Goal: Check status: Check status

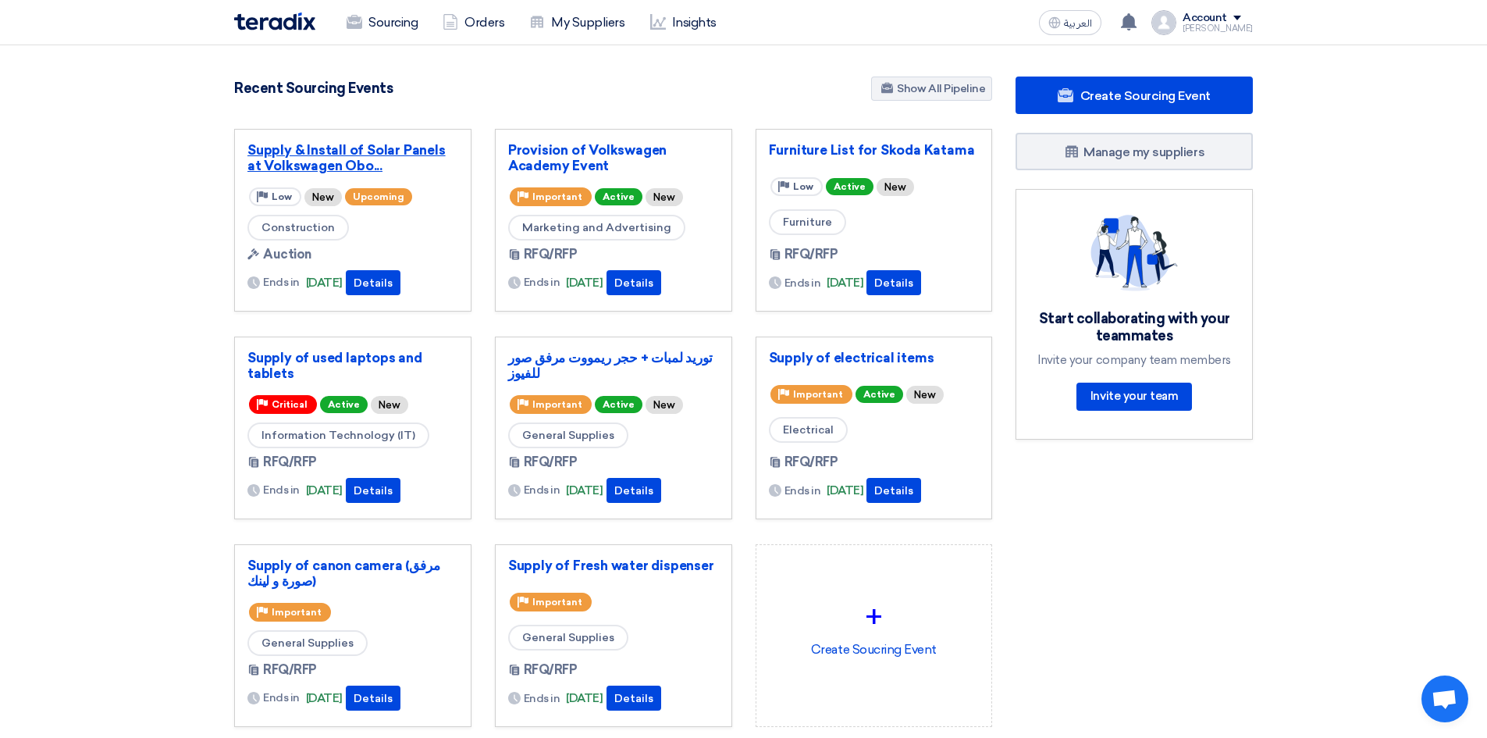
click at [330, 165] on link "Supply & Install of Solar Panels at Volkswagen Obo..." at bounding box center [352, 157] width 211 height 31
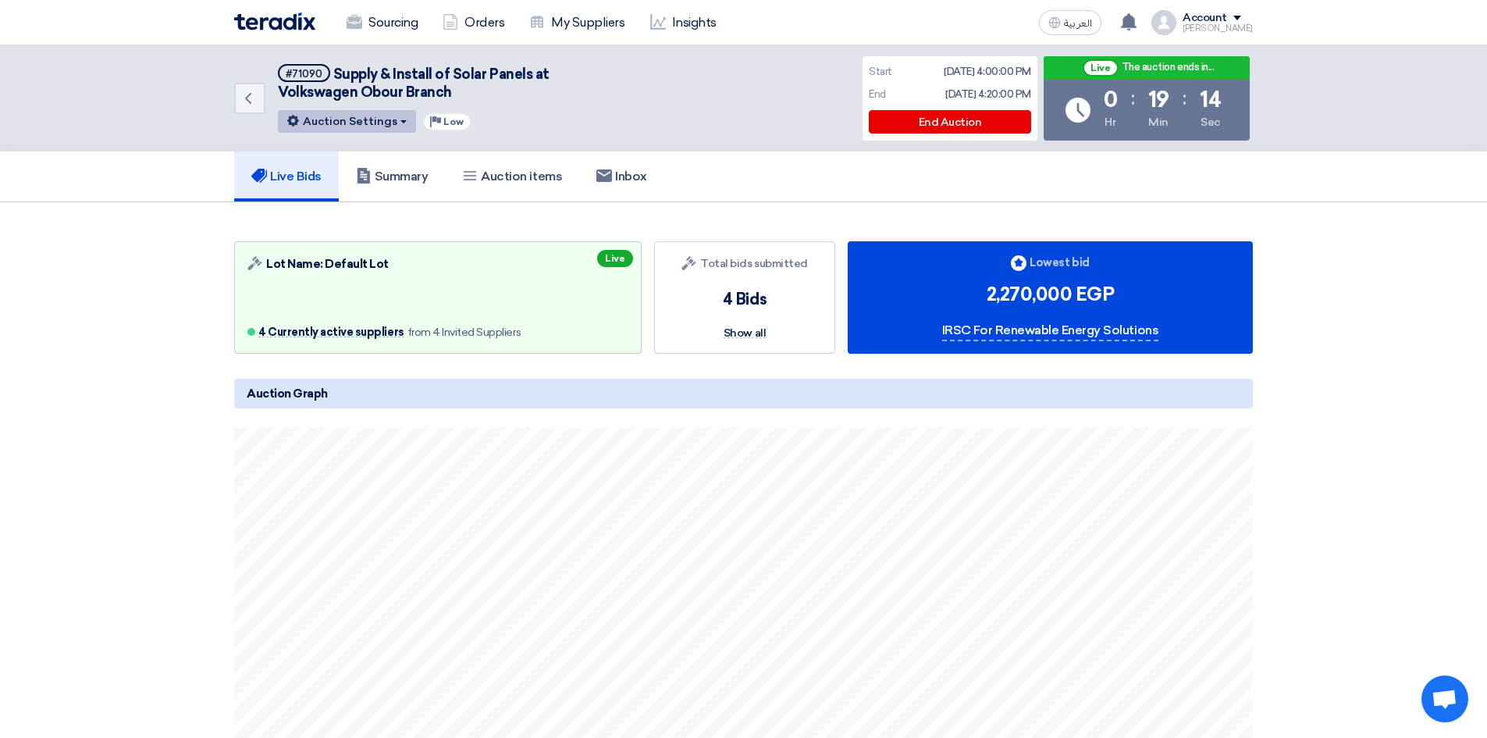
click at [386, 127] on button "Auction Settings" at bounding box center [347, 121] width 138 height 23
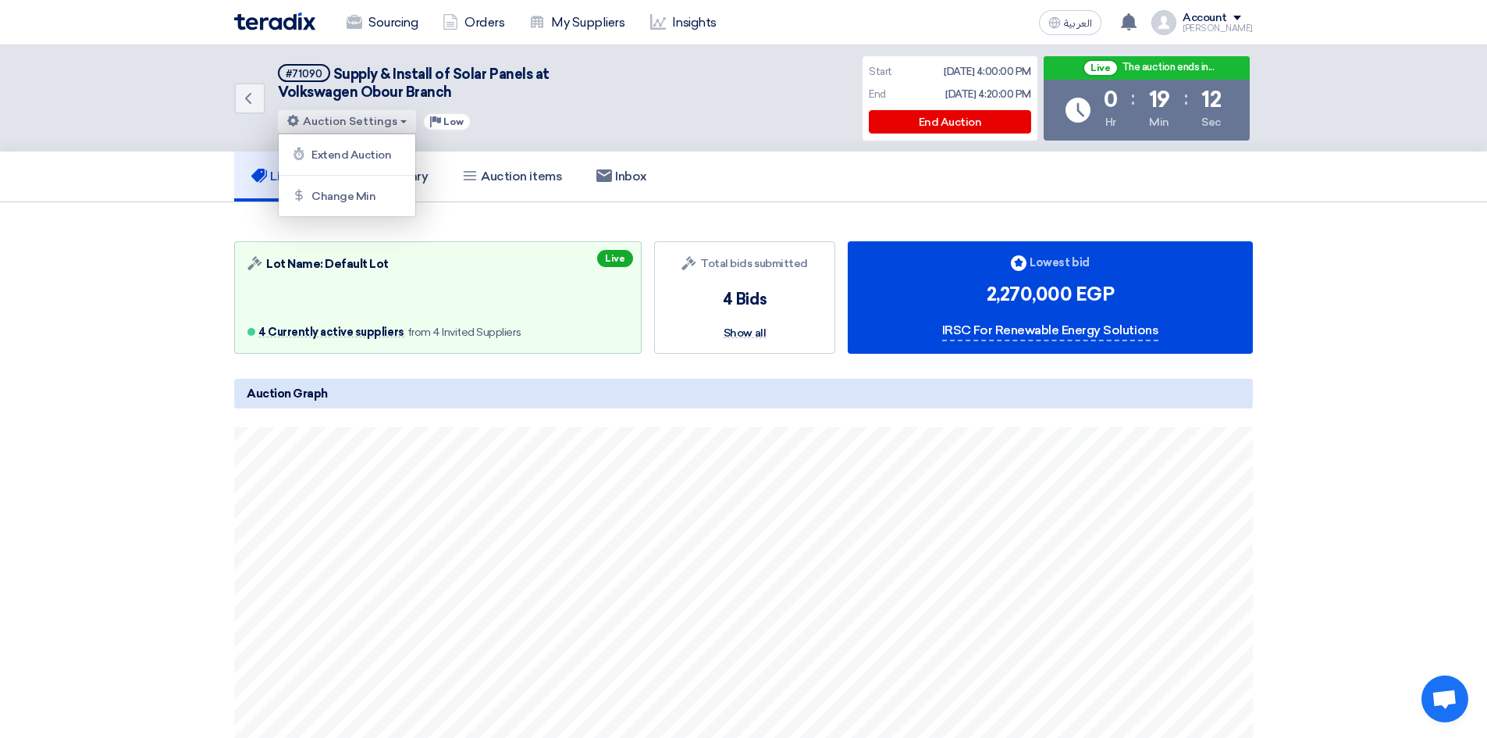
click at [105, 193] on div "Live Bids Summary Auction items Inbox" at bounding box center [743, 176] width 1487 height 51
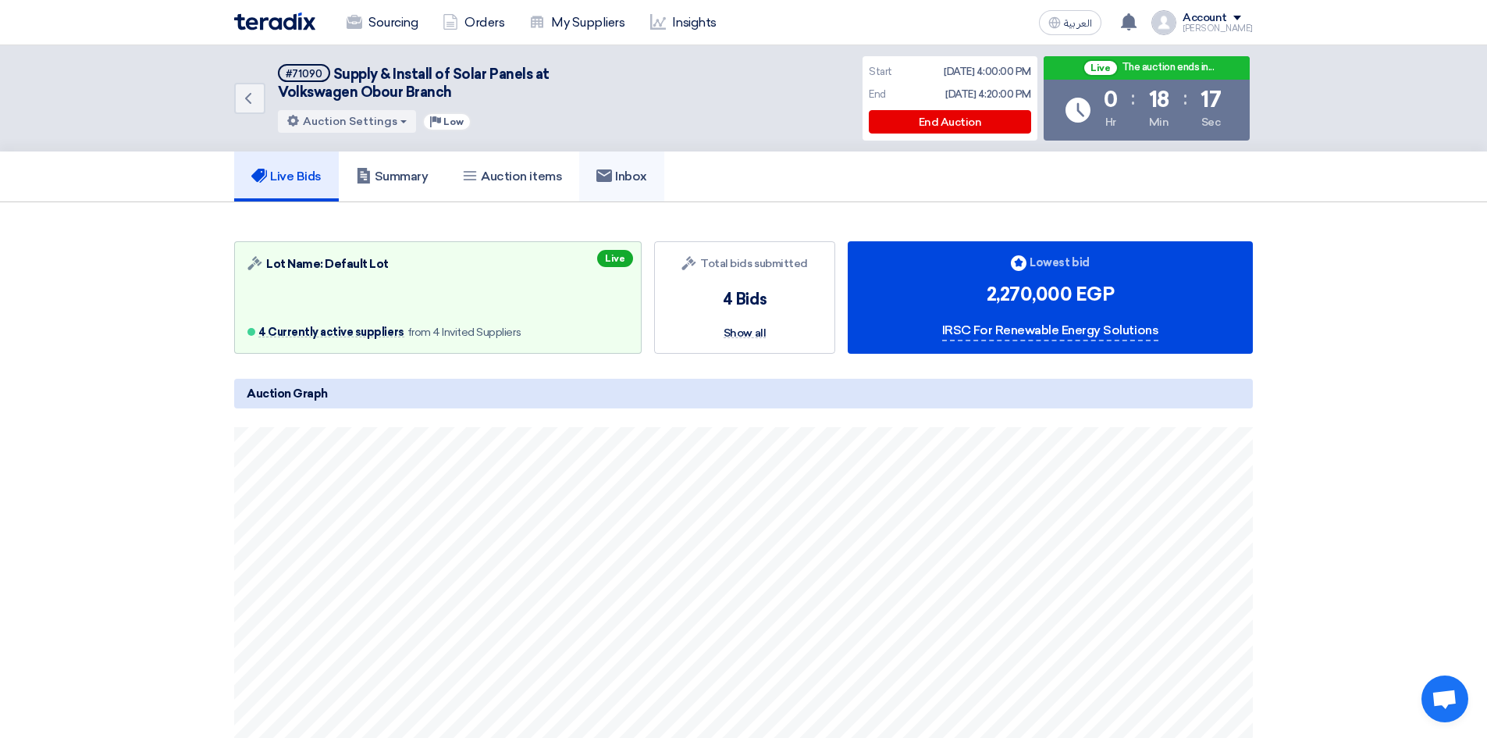
click at [637, 161] on link "Inbox" at bounding box center [621, 176] width 85 height 50
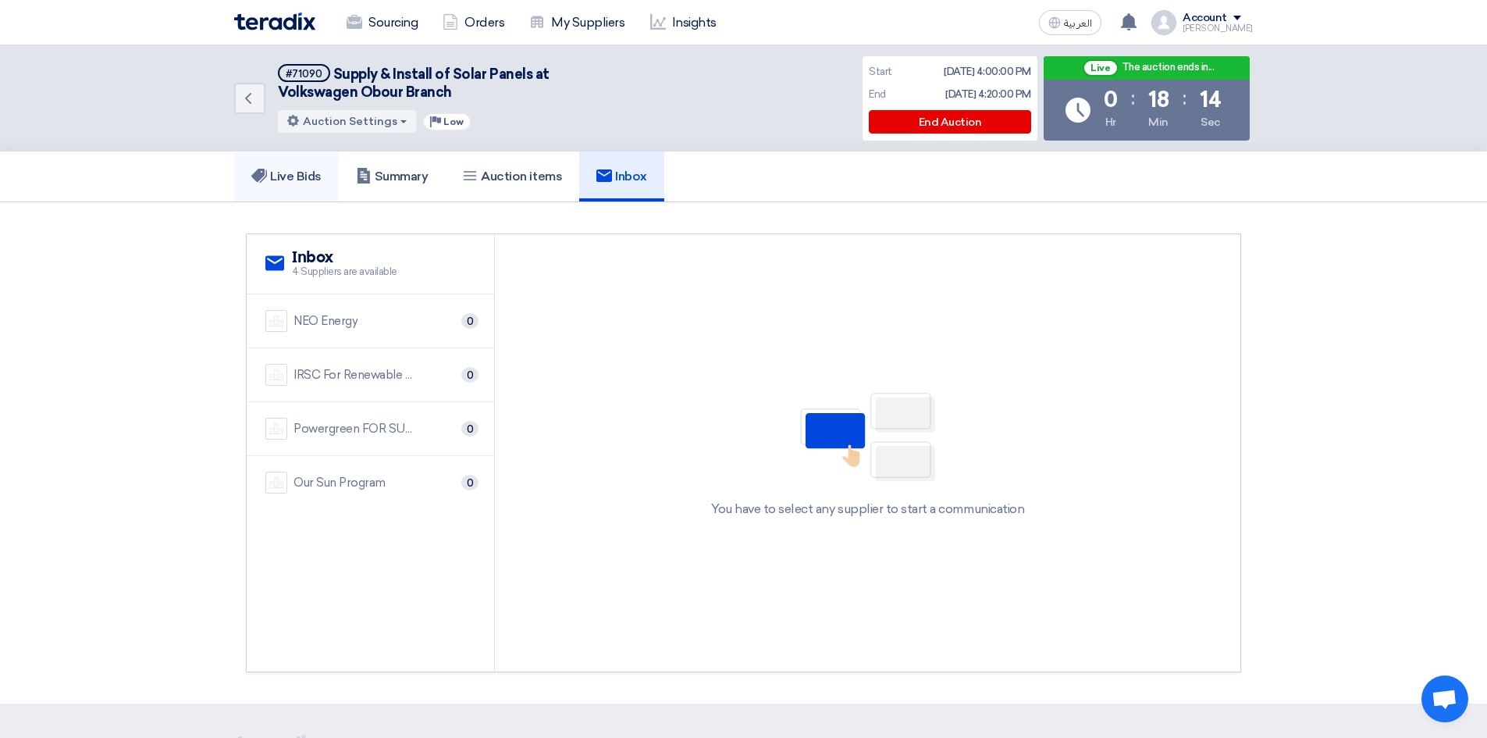
click at [286, 173] on h5 "Live Bids" at bounding box center [286, 177] width 70 height 16
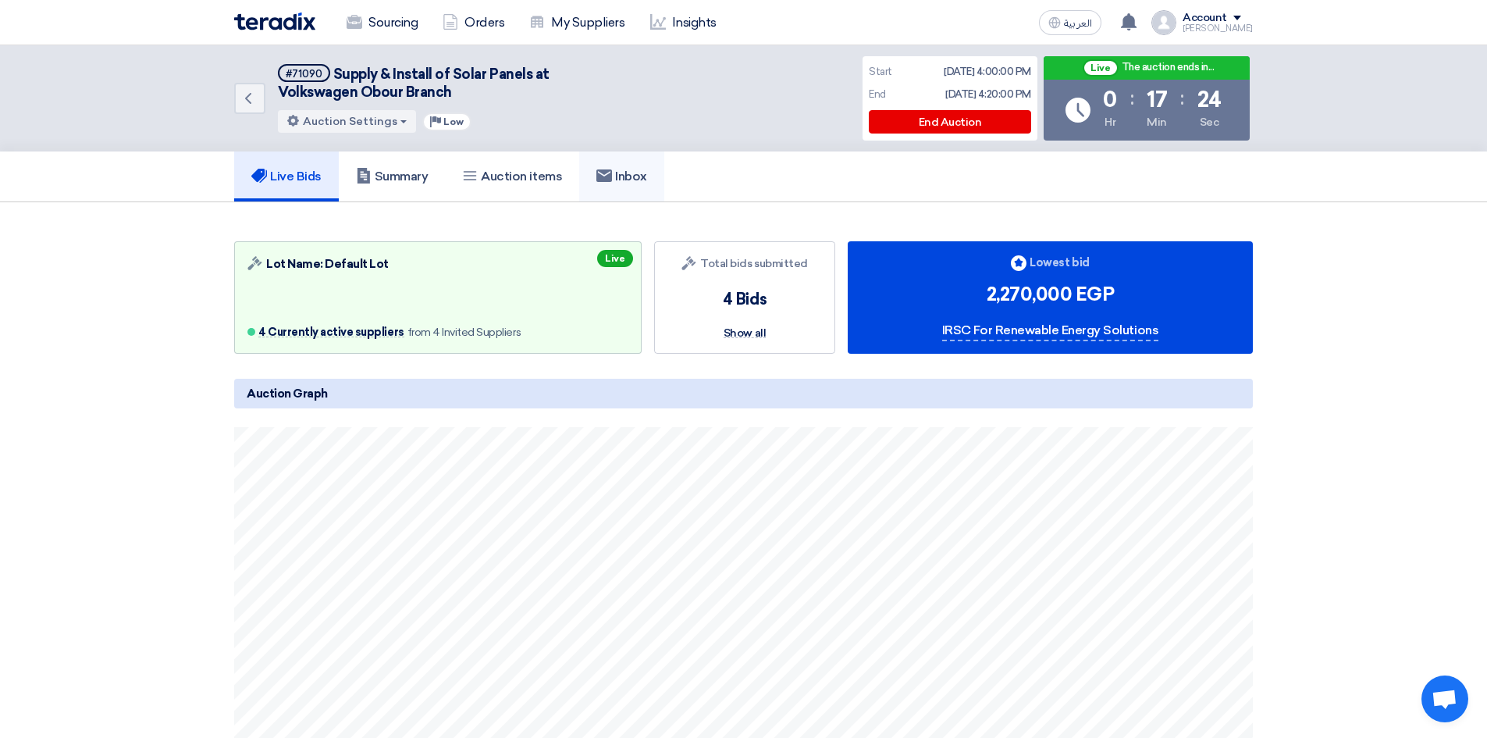
click at [639, 156] on link "Inbox" at bounding box center [621, 176] width 85 height 50
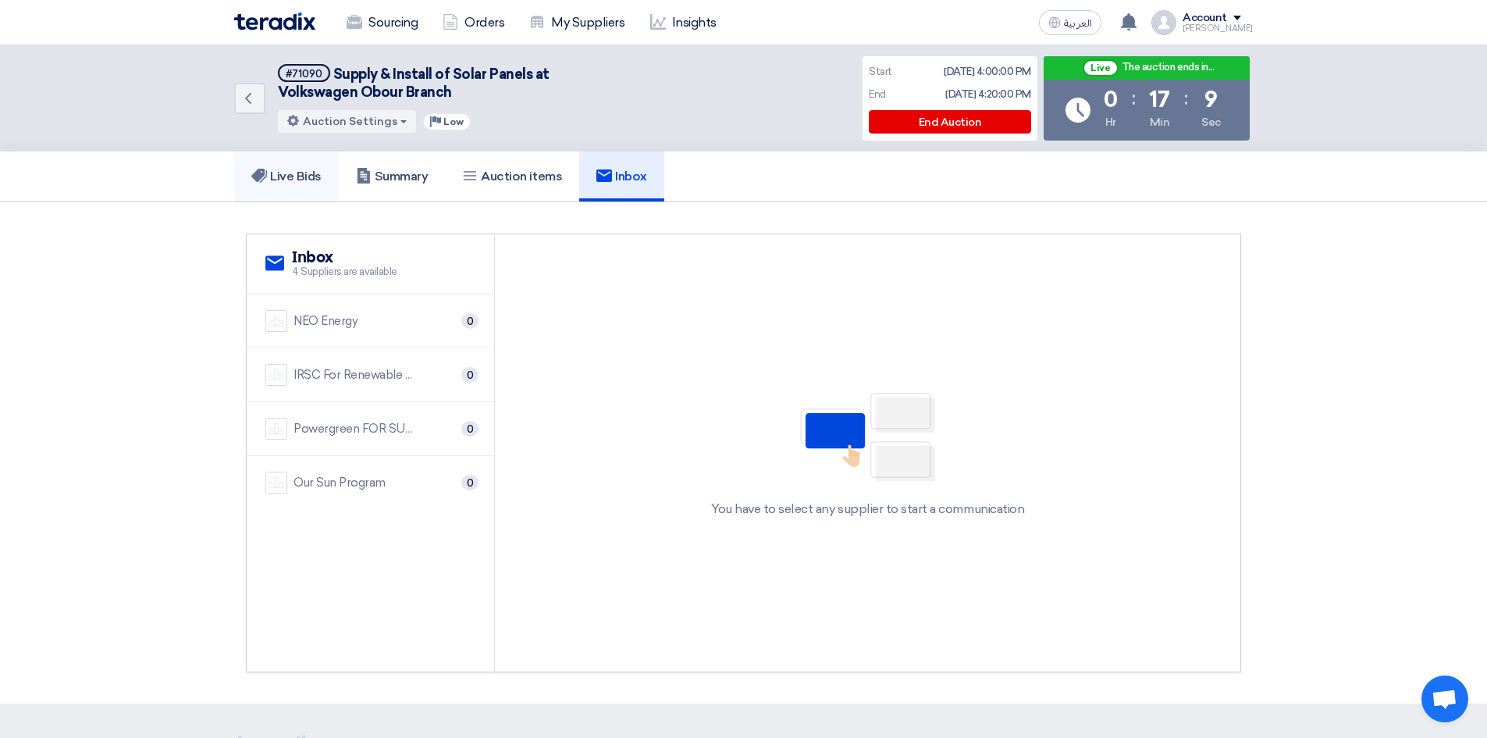
click at [276, 171] on h5 "Live Bids" at bounding box center [286, 177] width 70 height 16
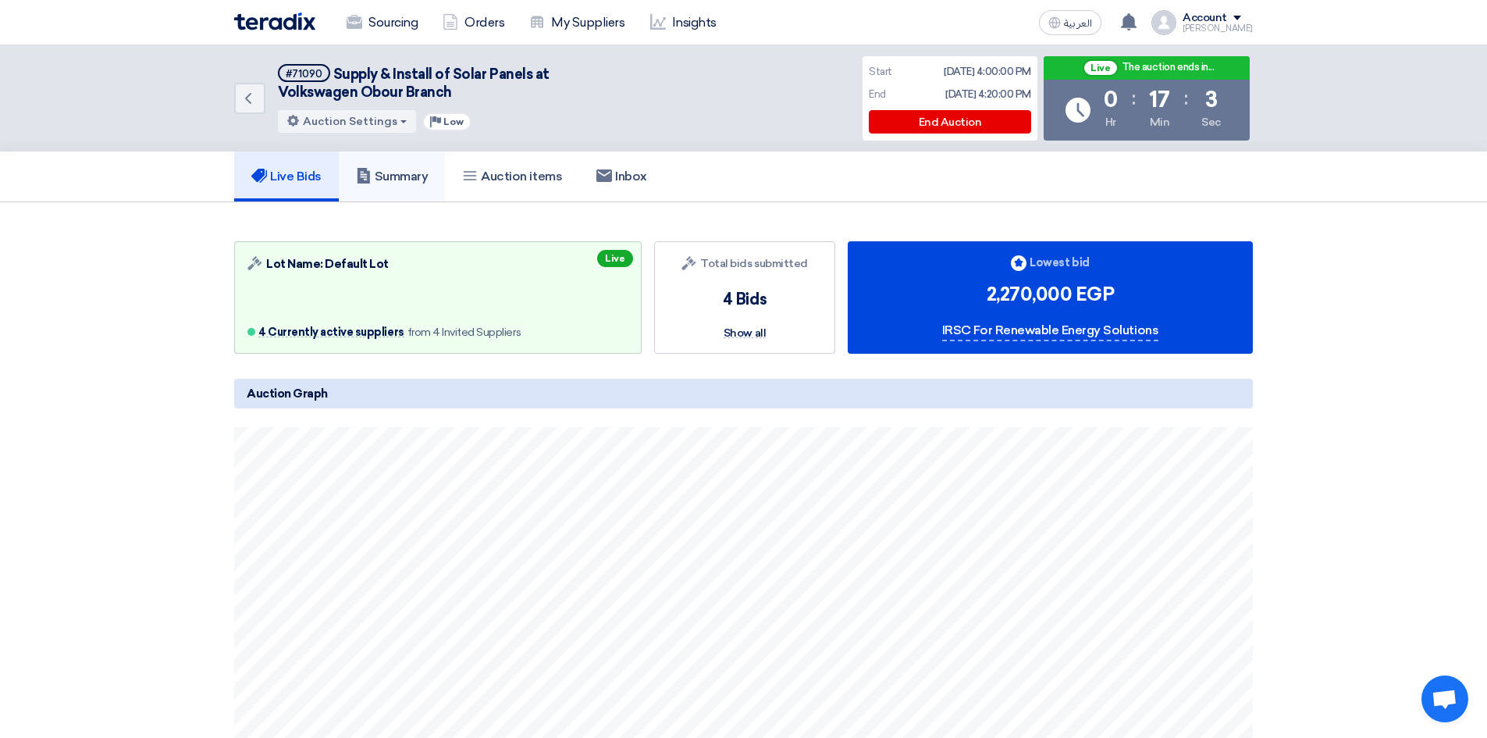
click at [427, 165] on link "Summary" at bounding box center [392, 176] width 107 height 50
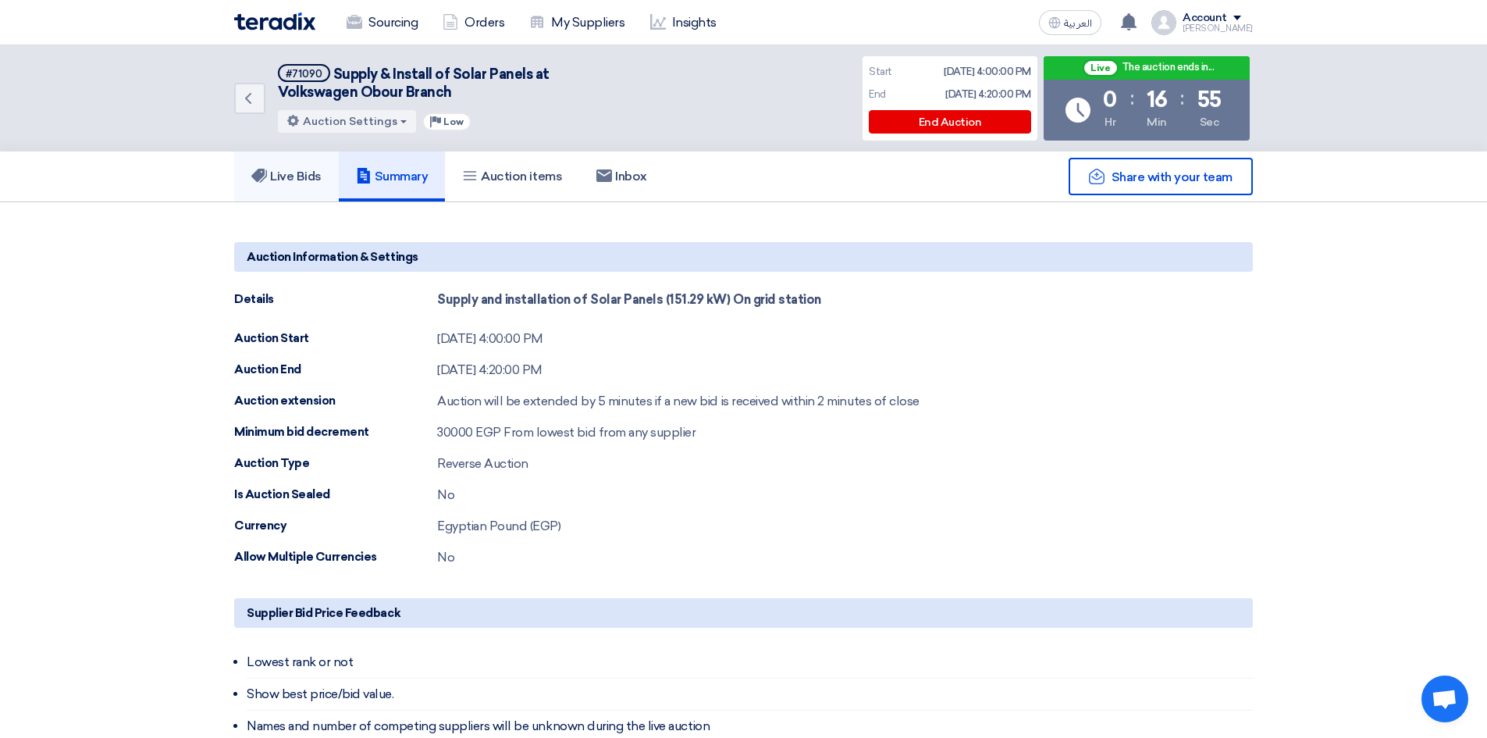
click at [261, 177] on use at bounding box center [259, 176] width 16 height 14
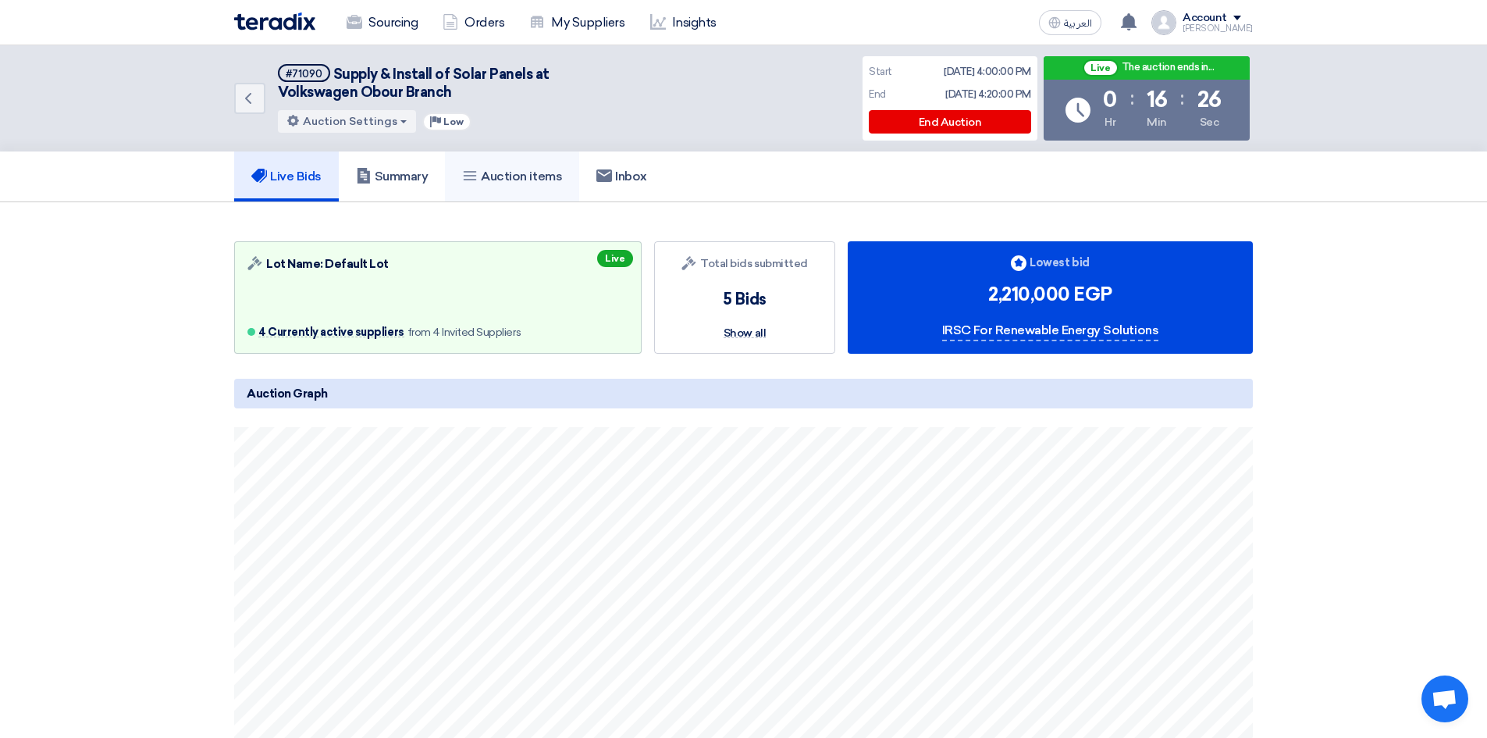
click at [529, 185] on link "Auction items" at bounding box center [512, 176] width 134 height 50
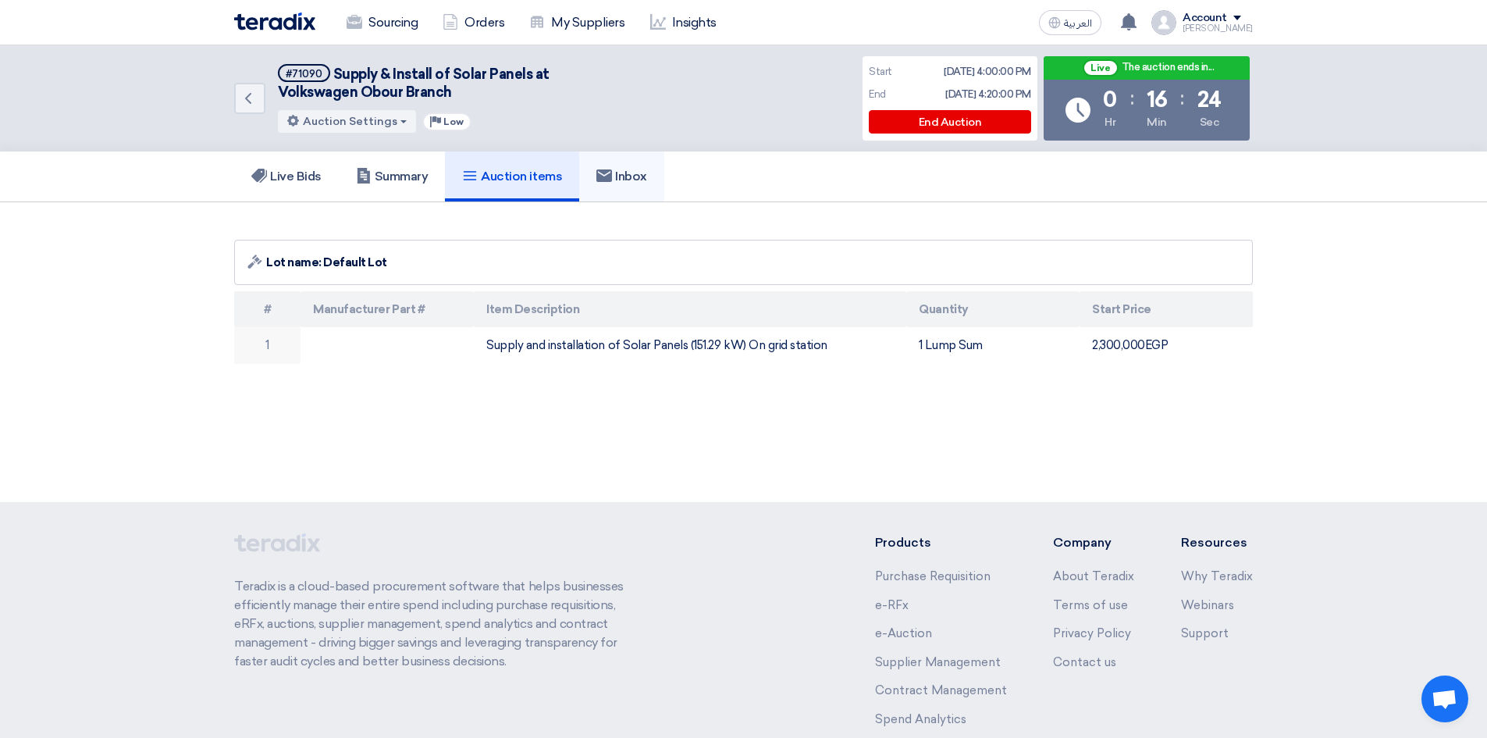
click at [612, 170] on use at bounding box center [604, 175] width 16 height 12
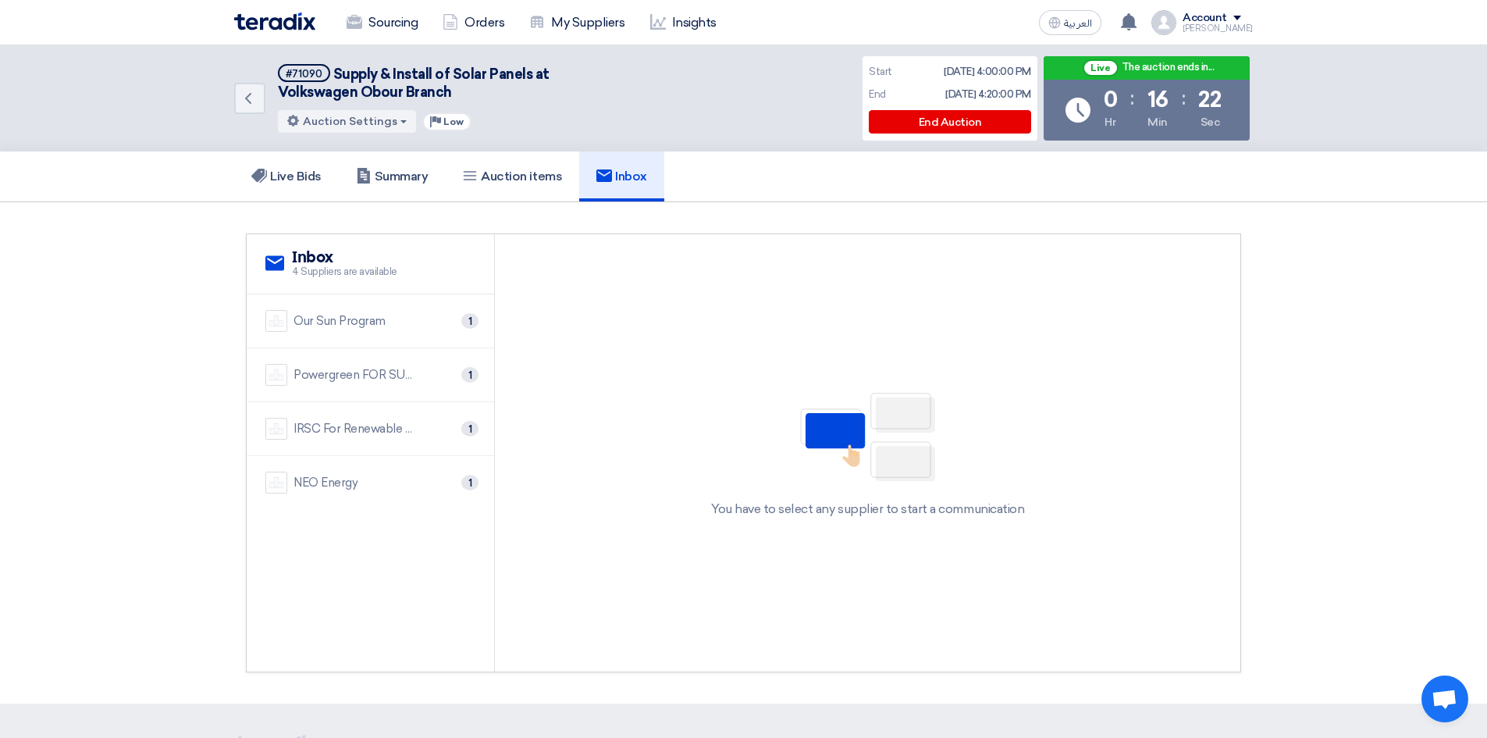
click at [385, 313] on div "Our Sun Program 1" at bounding box center [370, 321] width 210 height 22
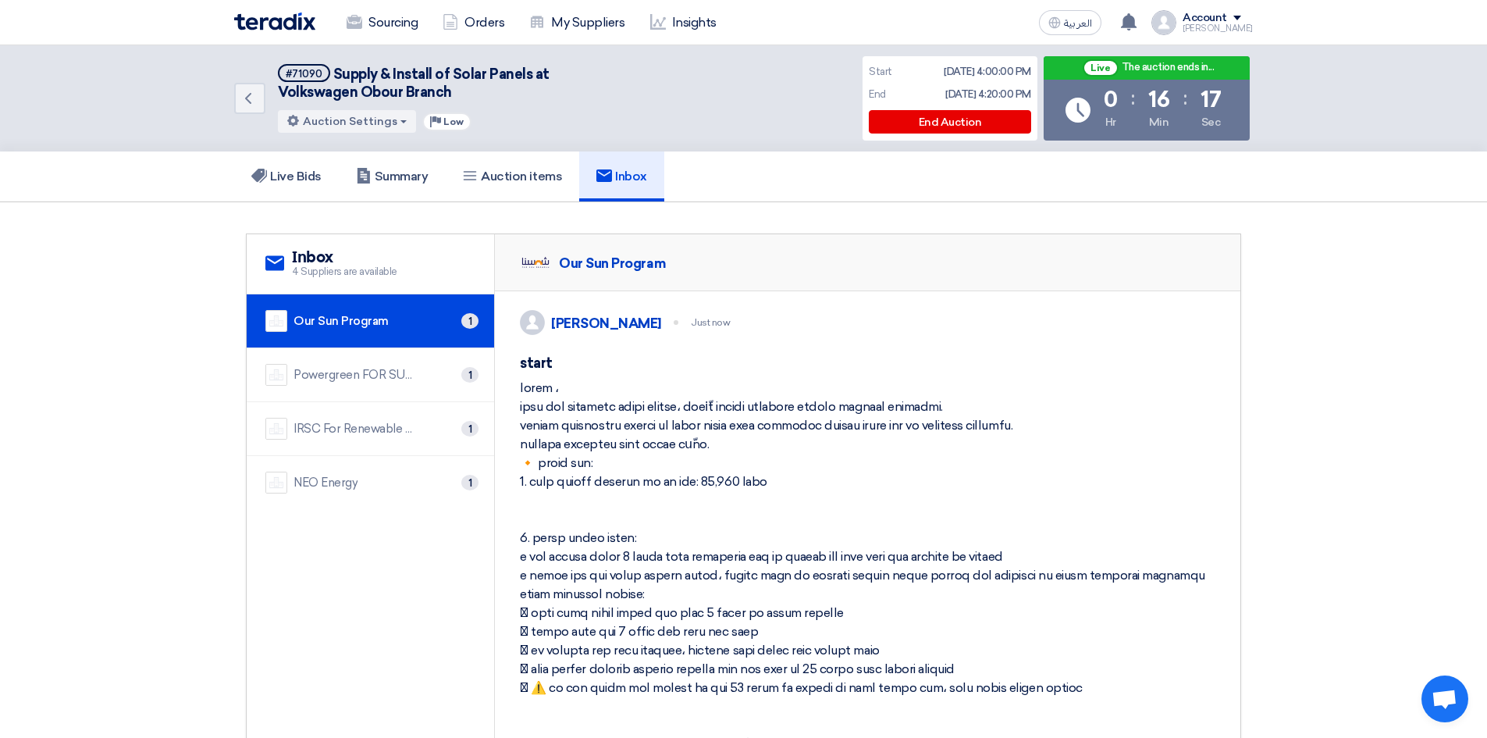
click at [361, 368] on div "Powergreen FOR SUSTAINABLE ENERGY" at bounding box center [355, 375] width 125 height 18
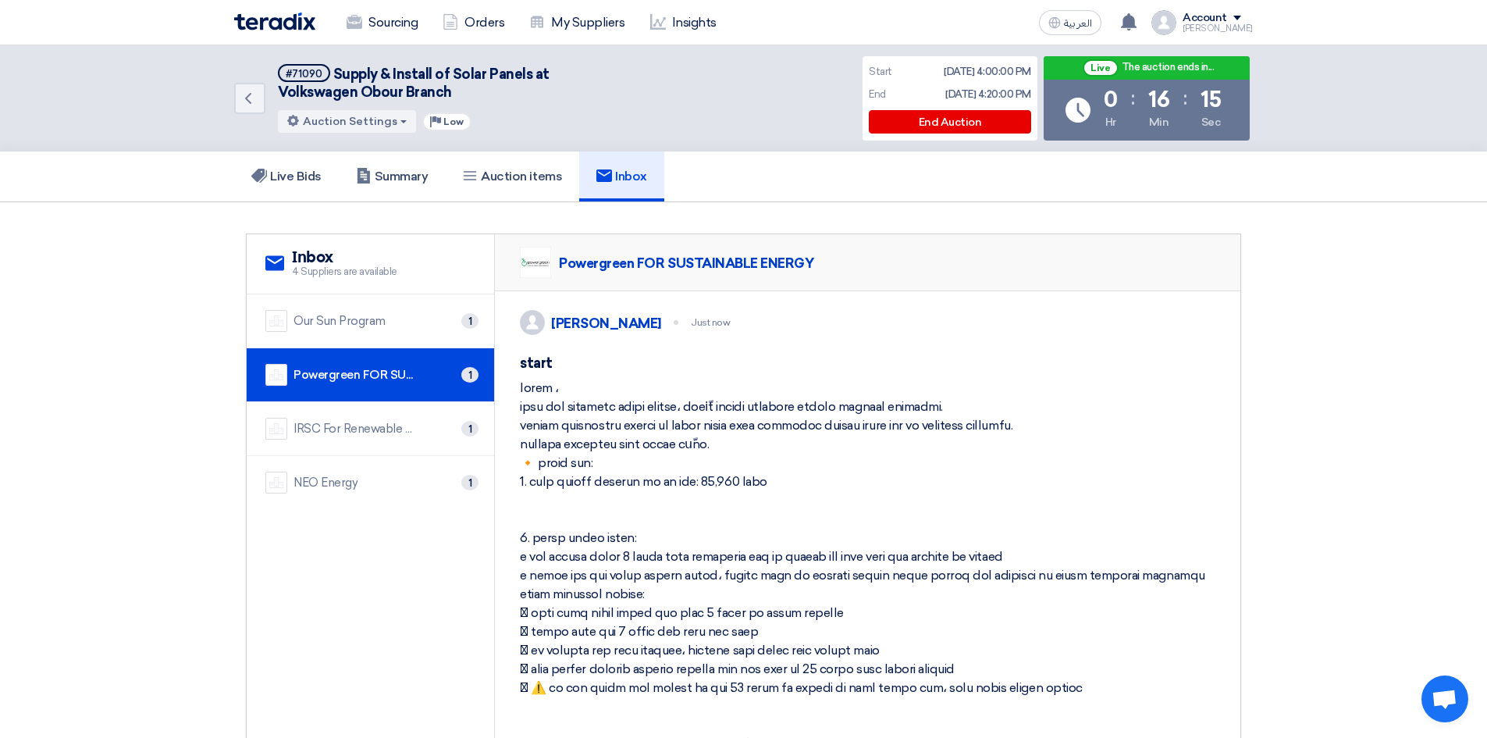
click at [361, 423] on div "IRSC For Renewable Energy Solutions" at bounding box center [355, 429] width 125 height 18
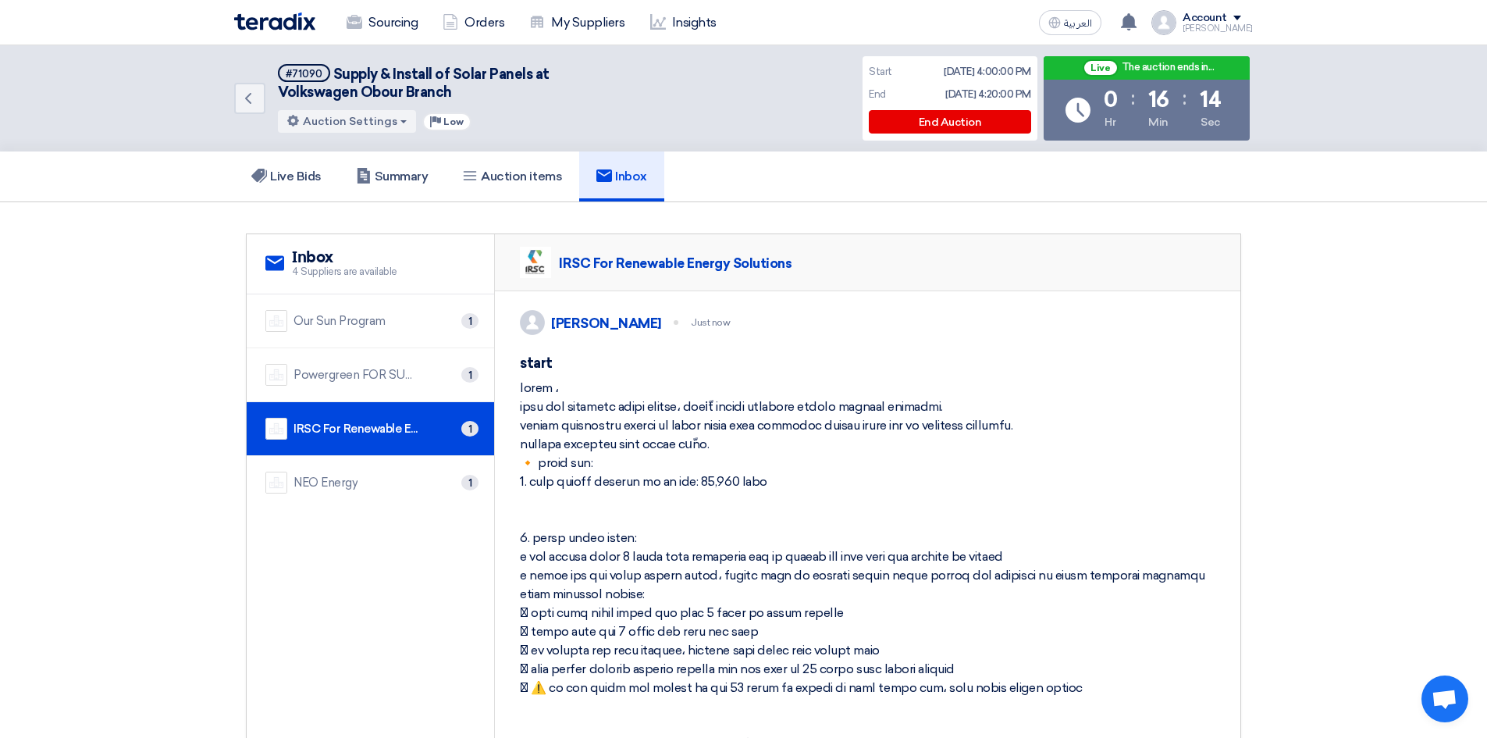
click at [373, 482] on div "NEO Energy 1" at bounding box center [370, 482] width 210 height 22
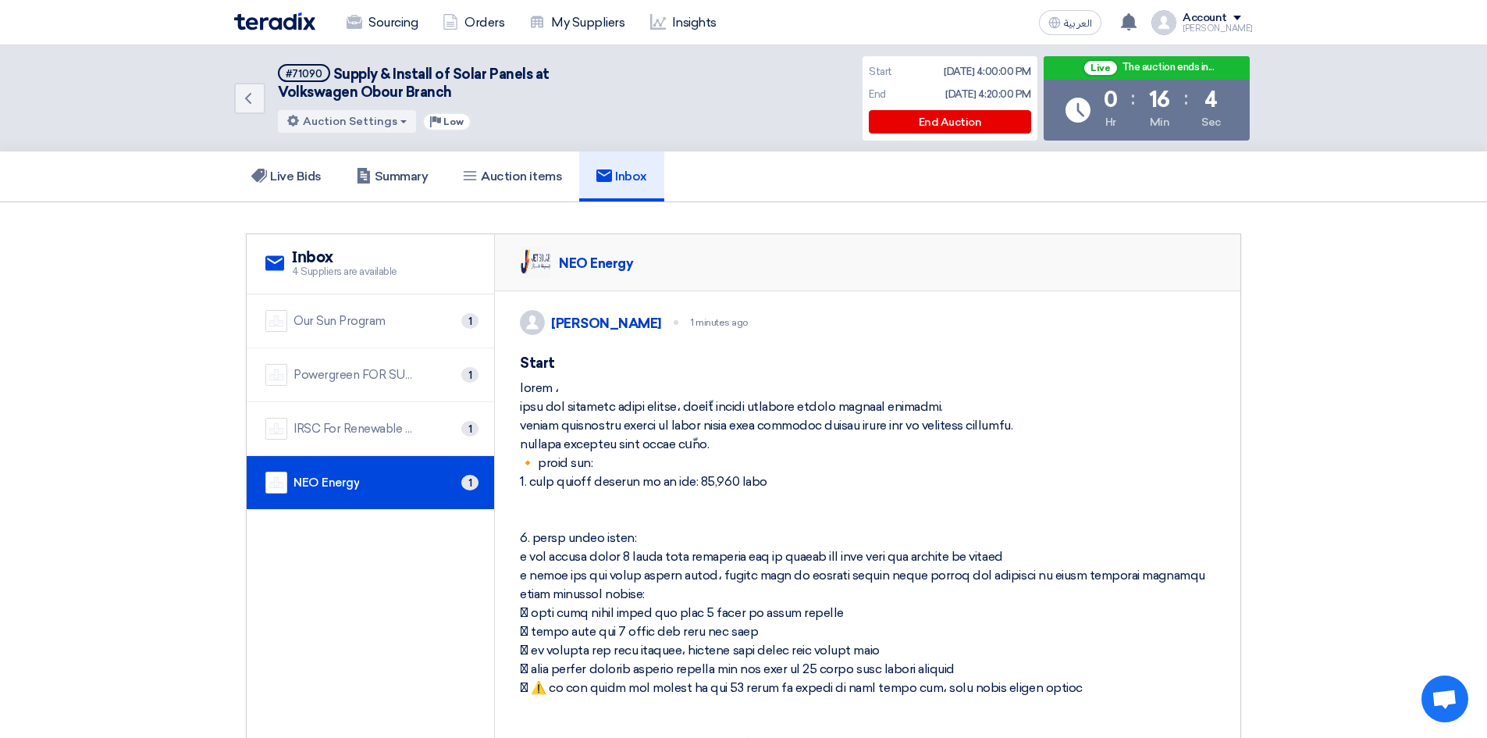
click at [400, 326] on div "Our Sun Program 1" at bounding box center [370, 321] width 210 height 22
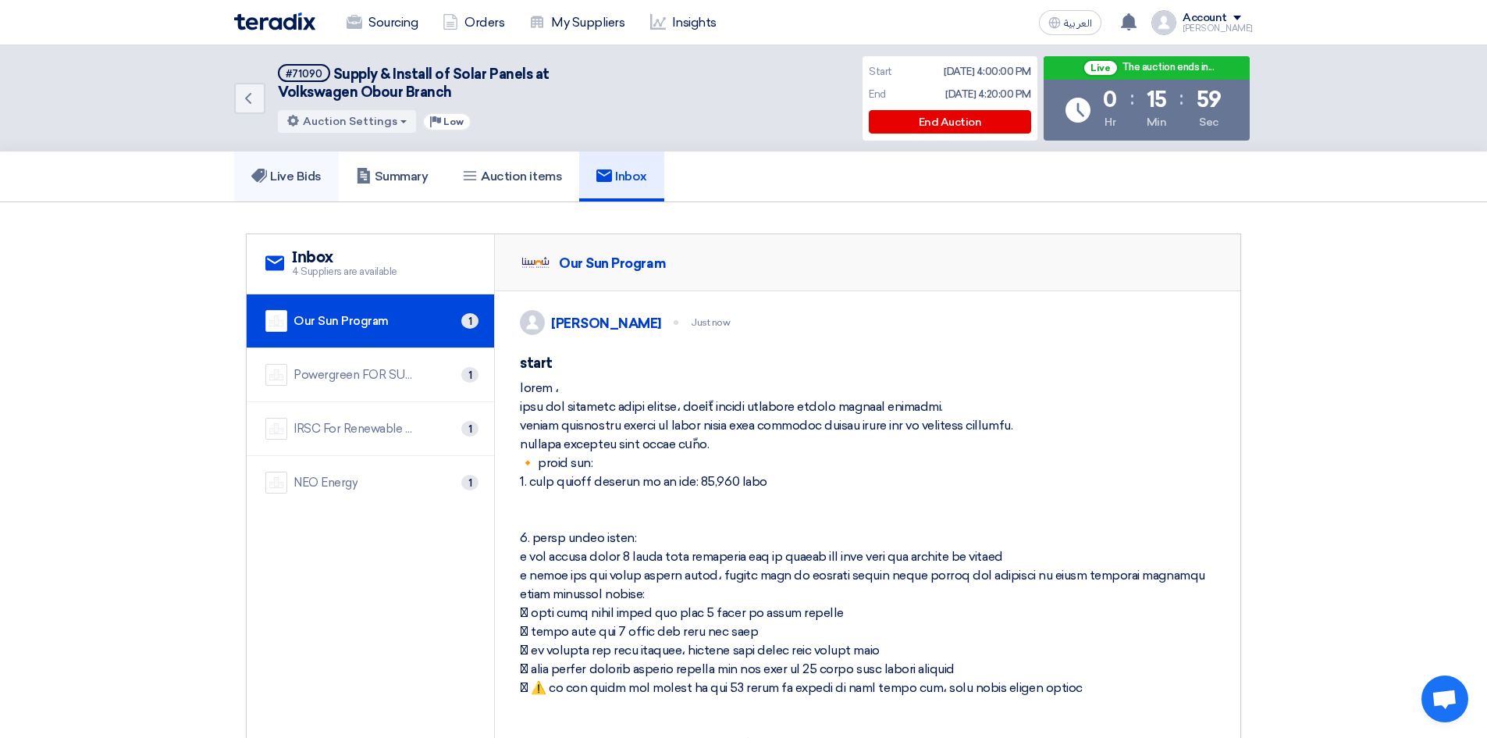
click at [309, 166] on link "Live Bids" at bounding box center [286, 176] width 105 height 50
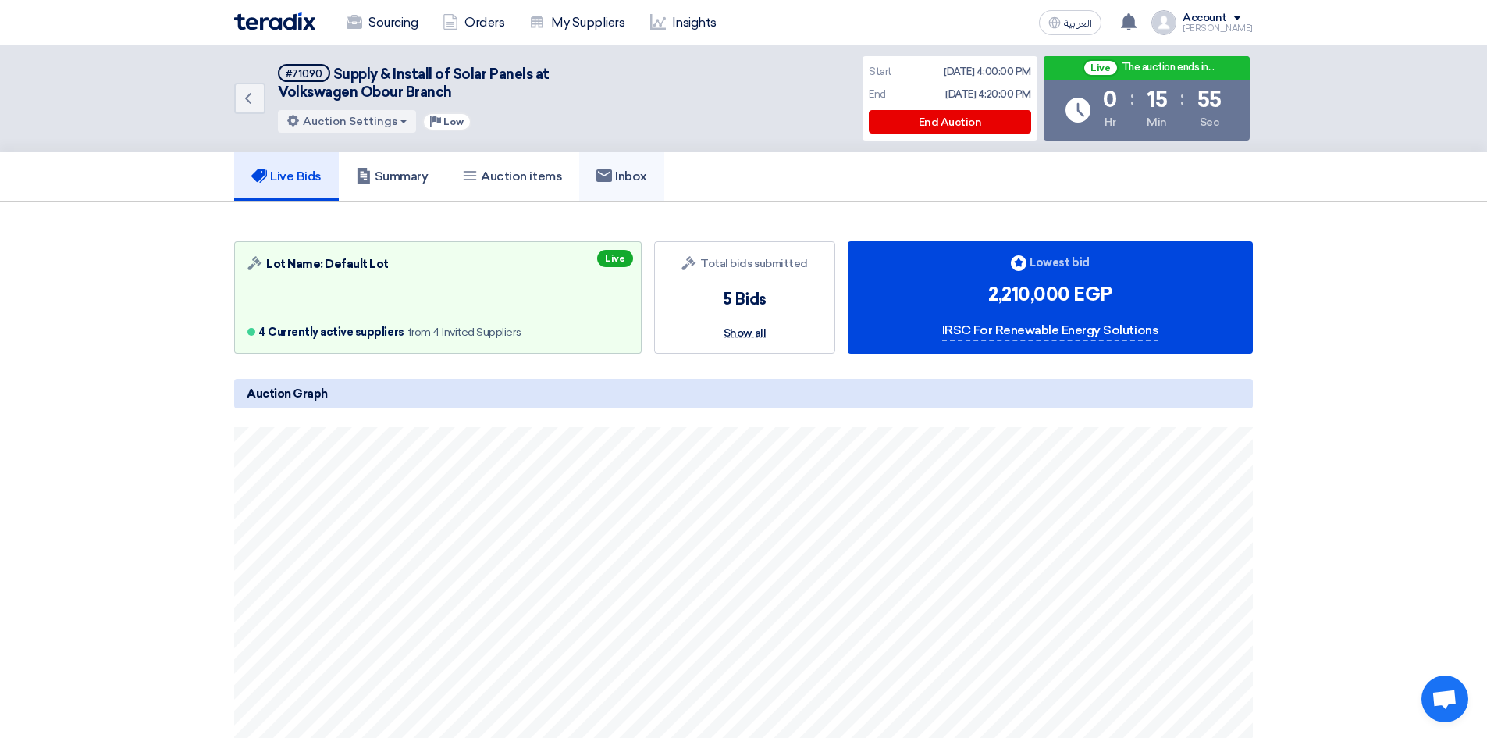
click at [646, 179] on h5 "Inbox" at bounding box center [621, 177] width 51 height 16
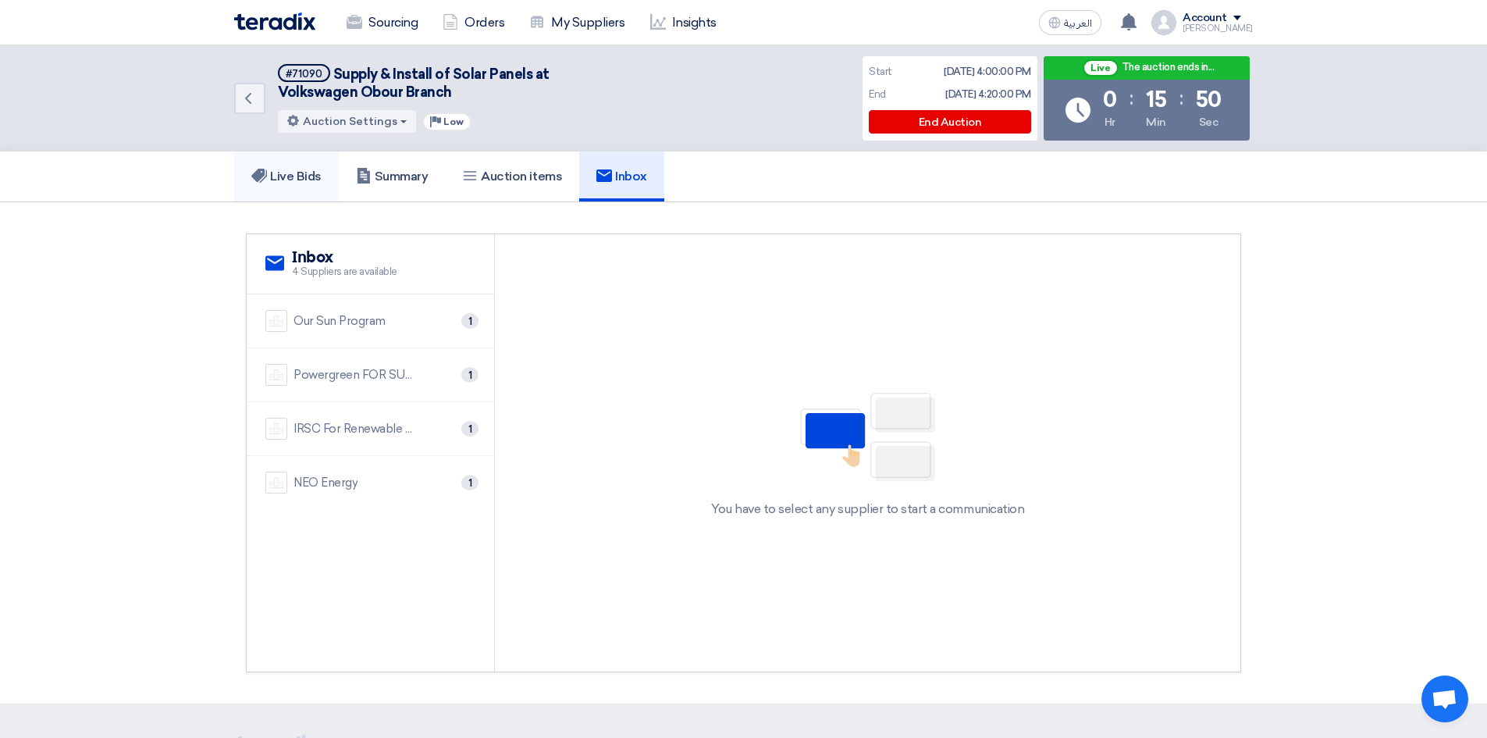
click at [304, 173] on h5 "Live Bids" at bounding box center [286, 177] width 70 height 16
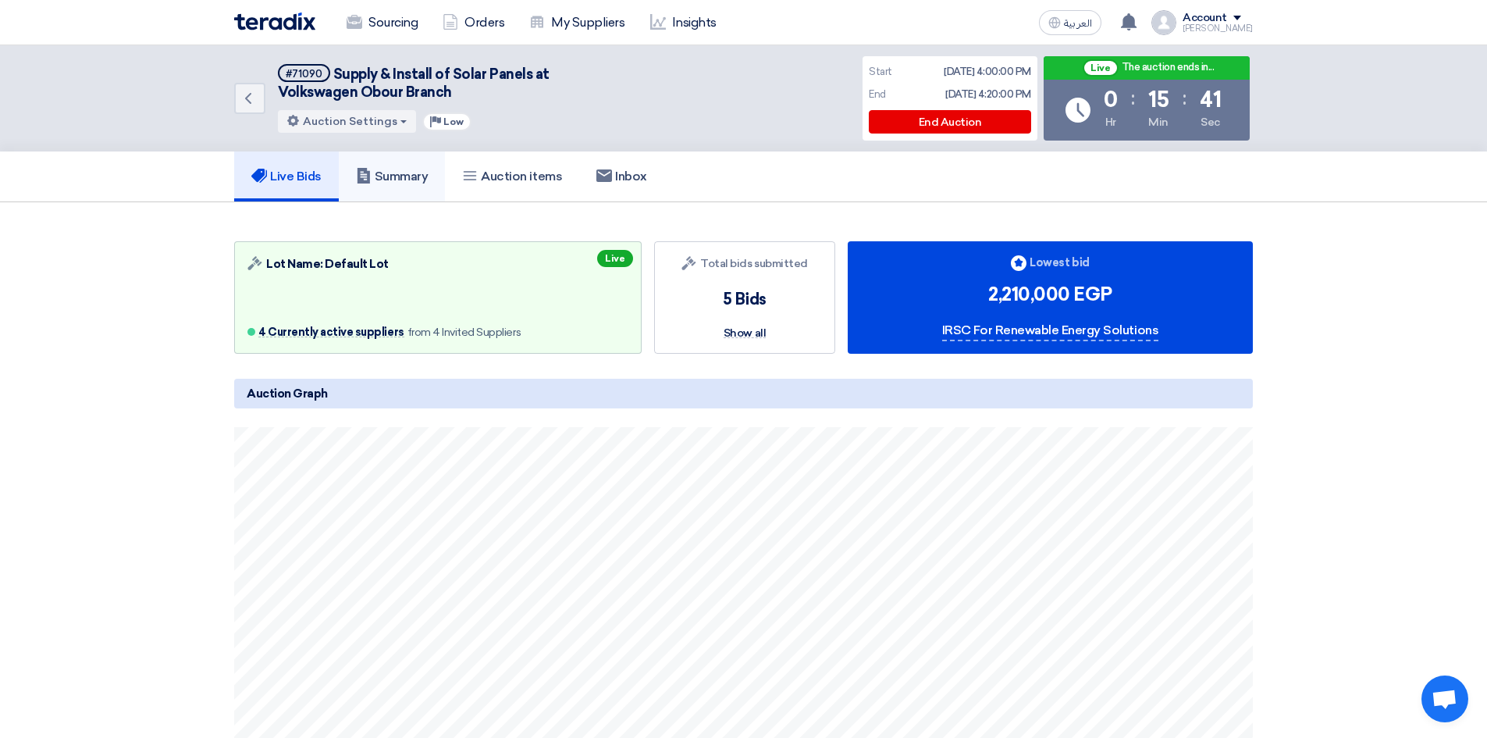
click at [397, 167] on link "Summary" at bounding box center [392, 176] width 107 height 50
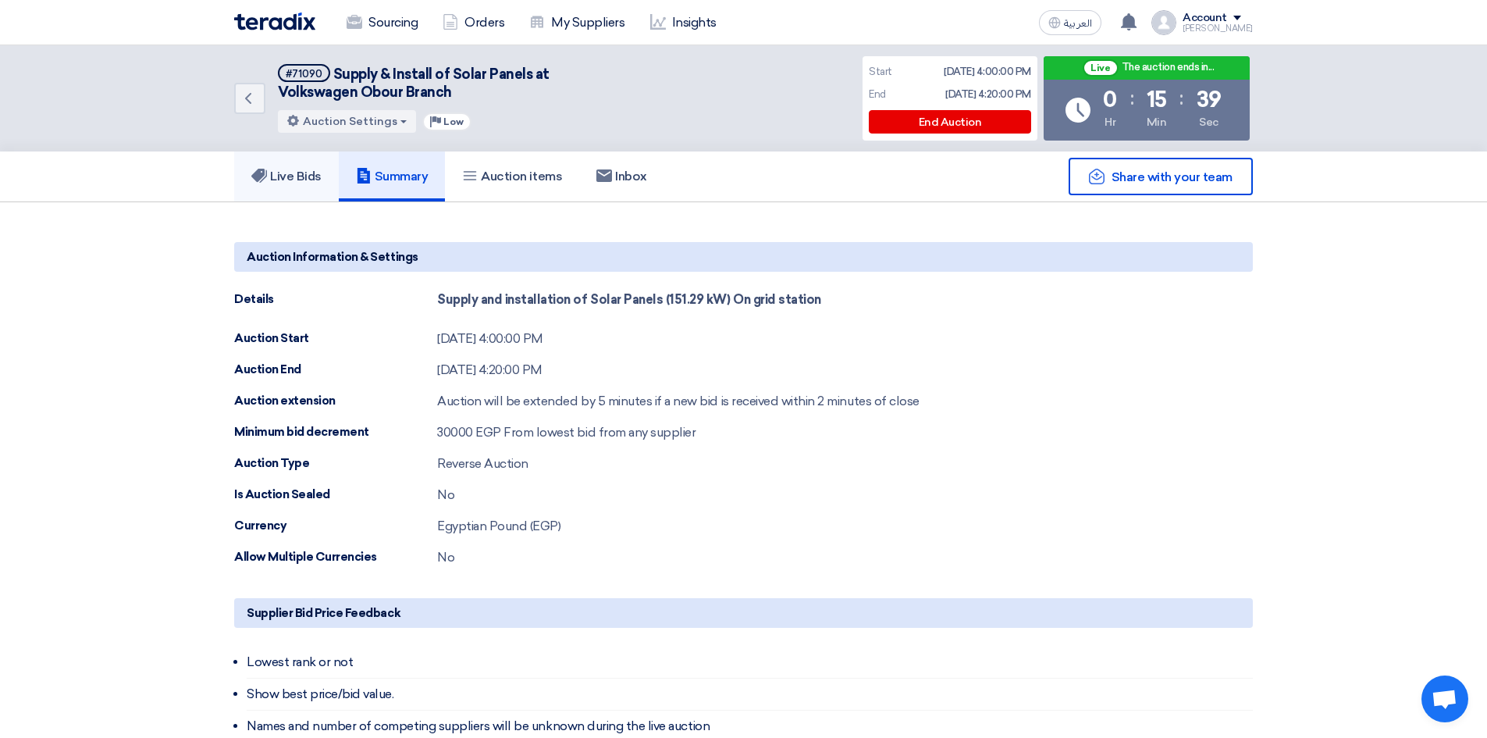
click at [322, 167] on link "Live Bids" at bounding box center [286, 176] width 105 height 50
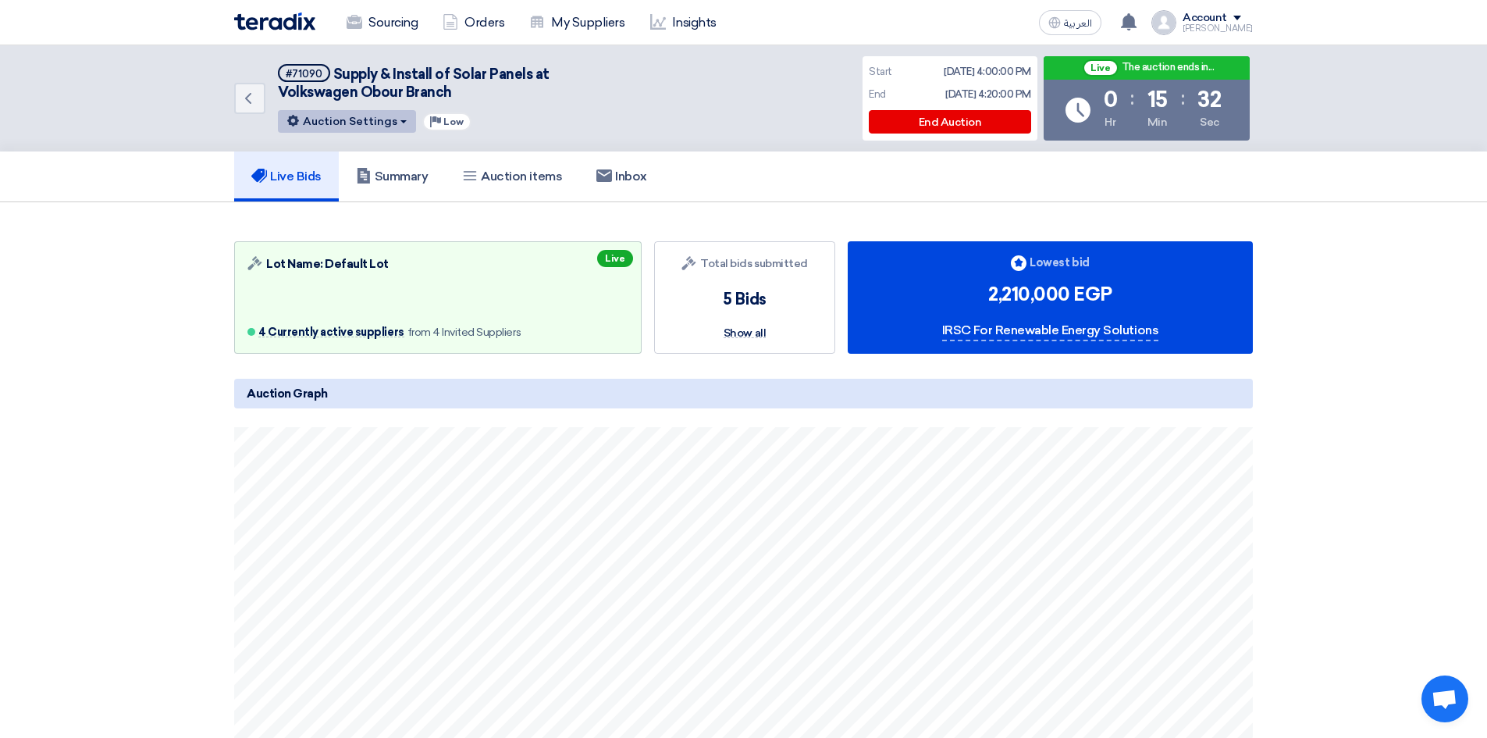
click at [400, 123] on span at bounding box center [403, 121] width 6 height 3
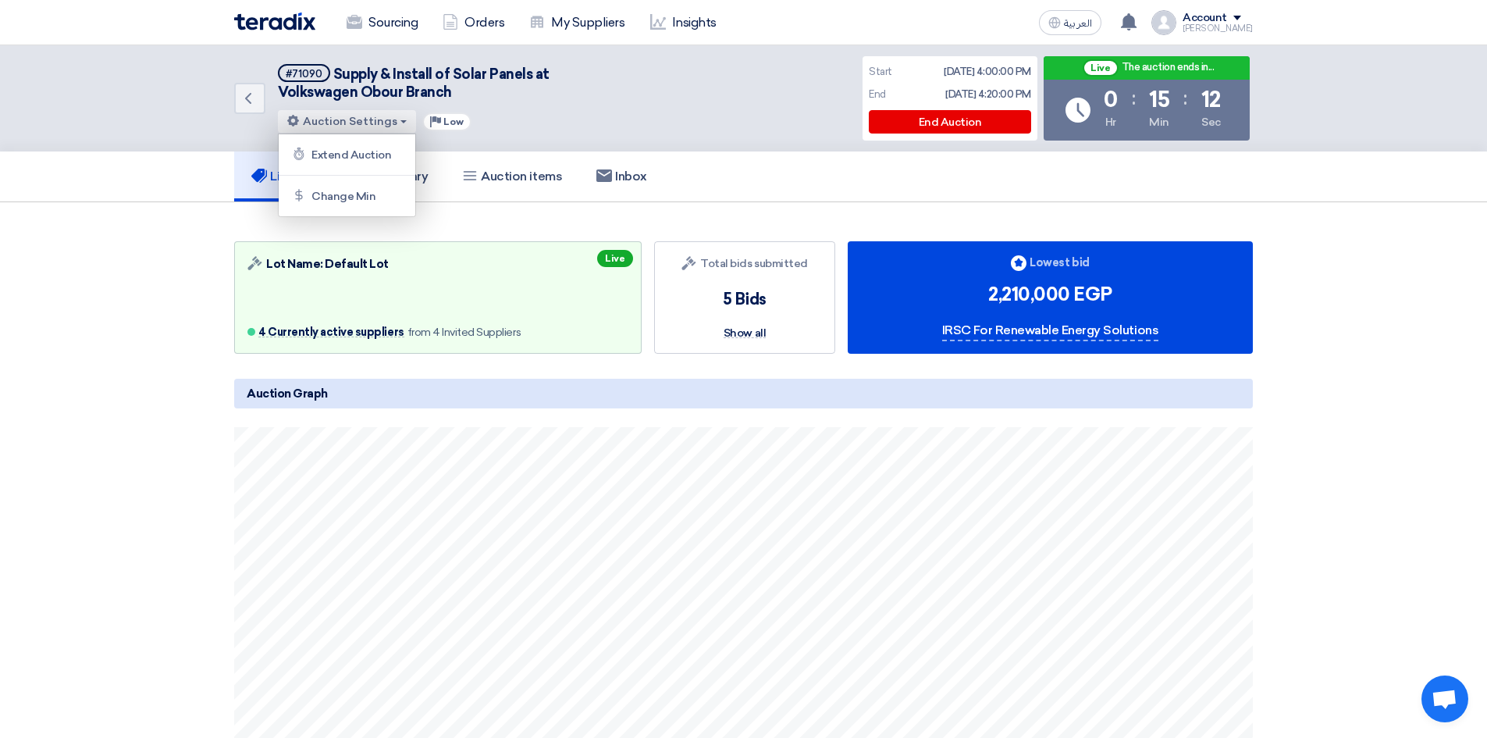
click at [355, 200] on div "Change Min" at bounding box center [346, 195] width 121 height 25
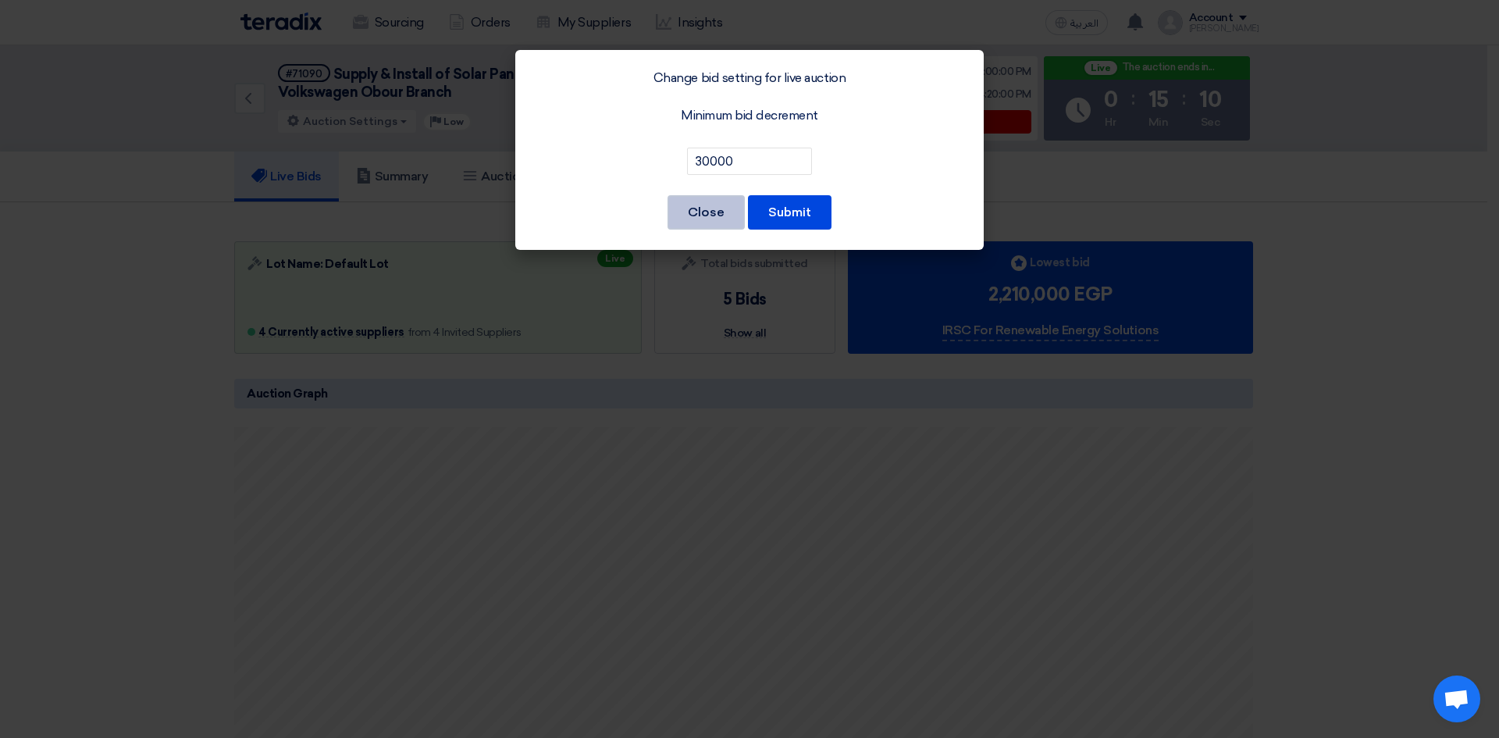
click at [687, 214] on button "Close" at bounding box center [705, 212] width 77 height 34
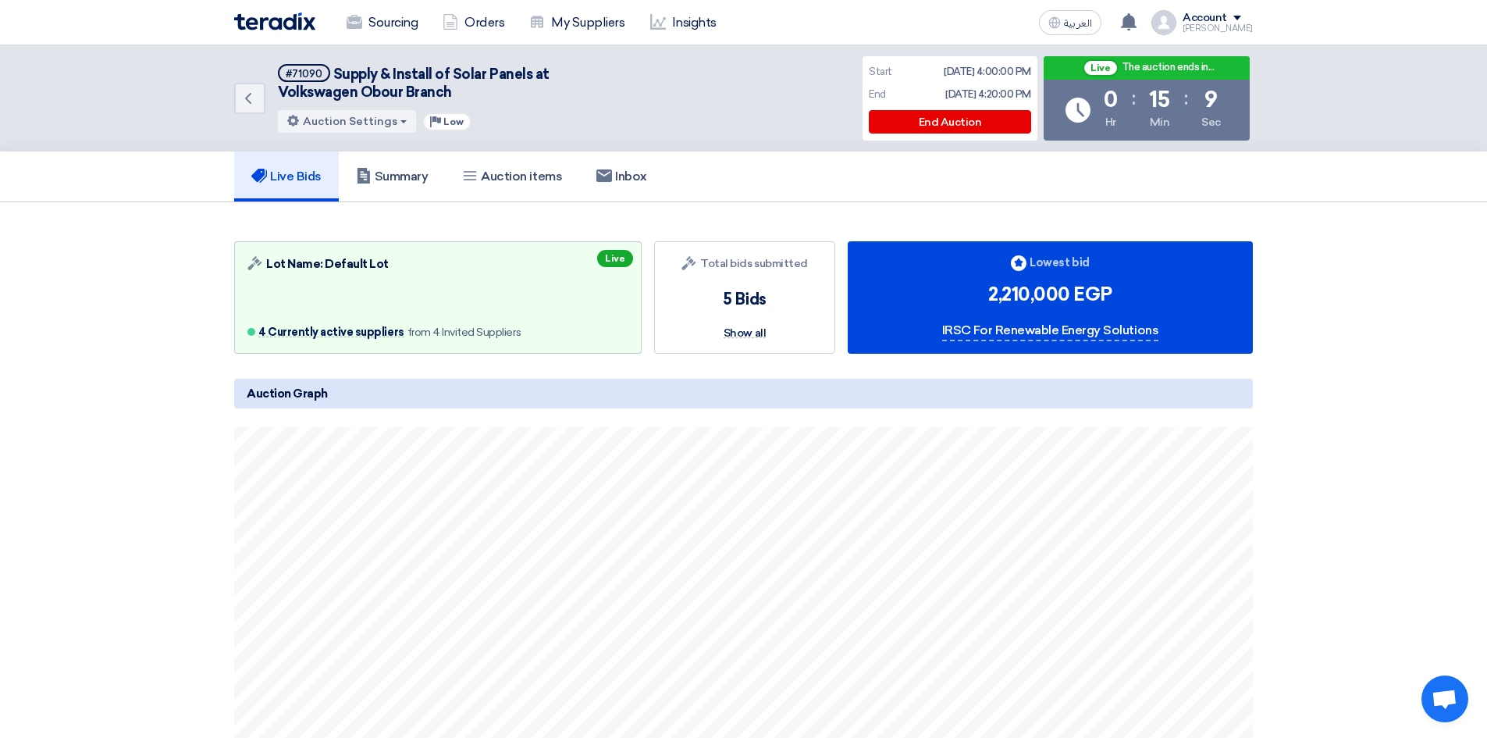
click at [126, 201] on div "Live Bids Summary Auction items Inbox" at bounding box center [743, 176] width 1487 height 51
click at [1006, 298] on div "2,210,000 EGP" at bounding box center [1050, 294] width 124 height 28
click at [1310, 294] on section "Auction Lot Lot Name: Default Lot 4 Currently active suppliers from 4 Invited S…" at bounding box center [743, 633] width 1487 height 862
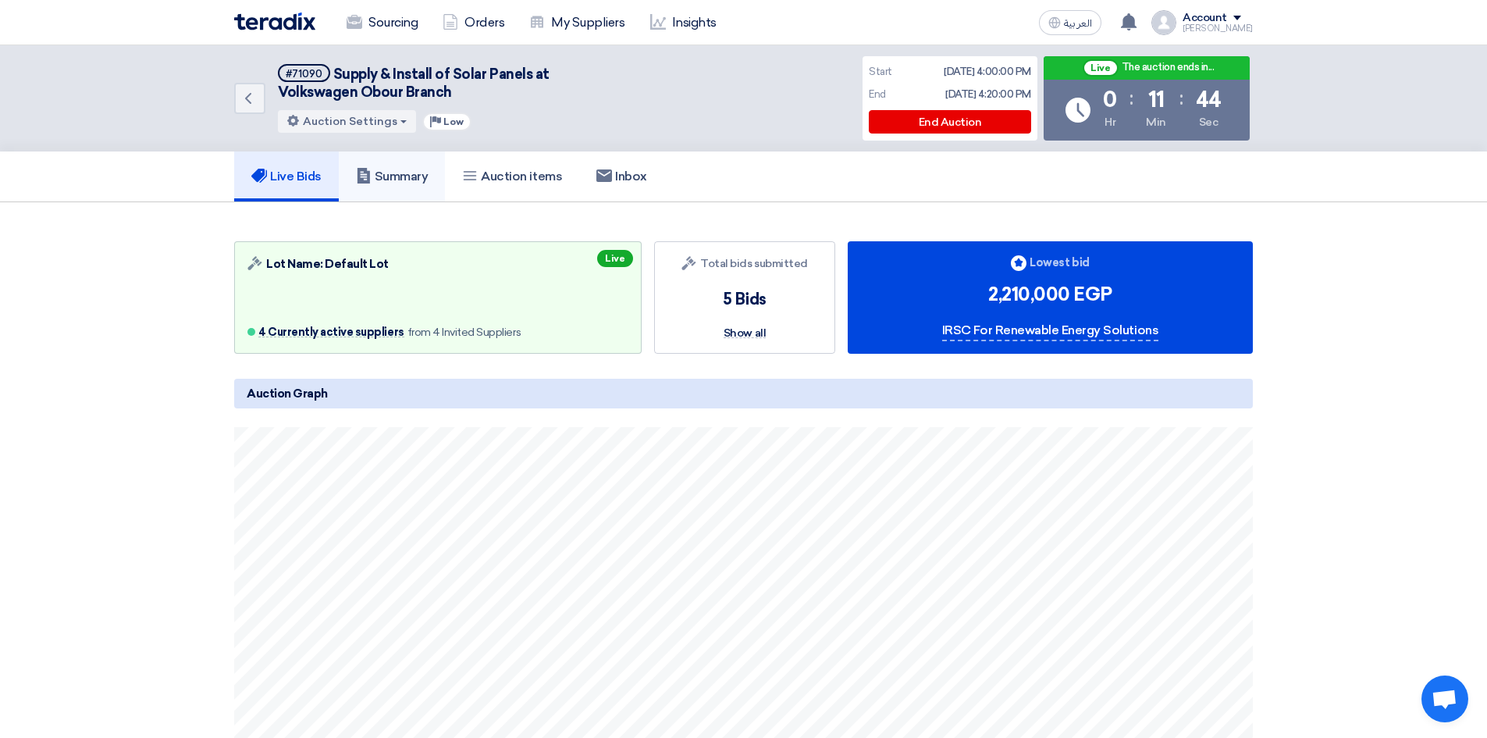
click at [418, 178] on h5 "Summary" at bounding box center [392, 177] width 73 height 16
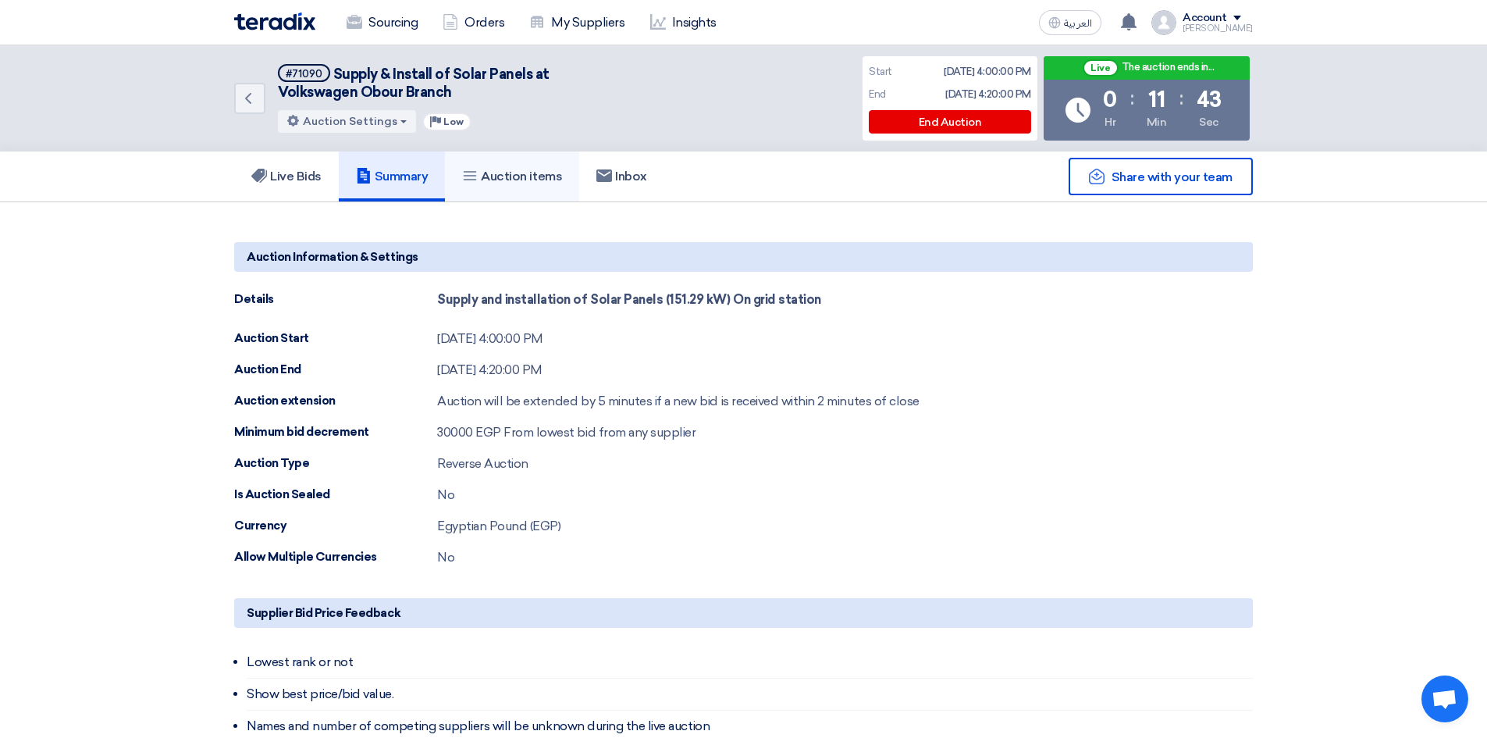
click at [498, 178] on h5 "Auction items" at bounding box center [512, 177] width 100 height 16
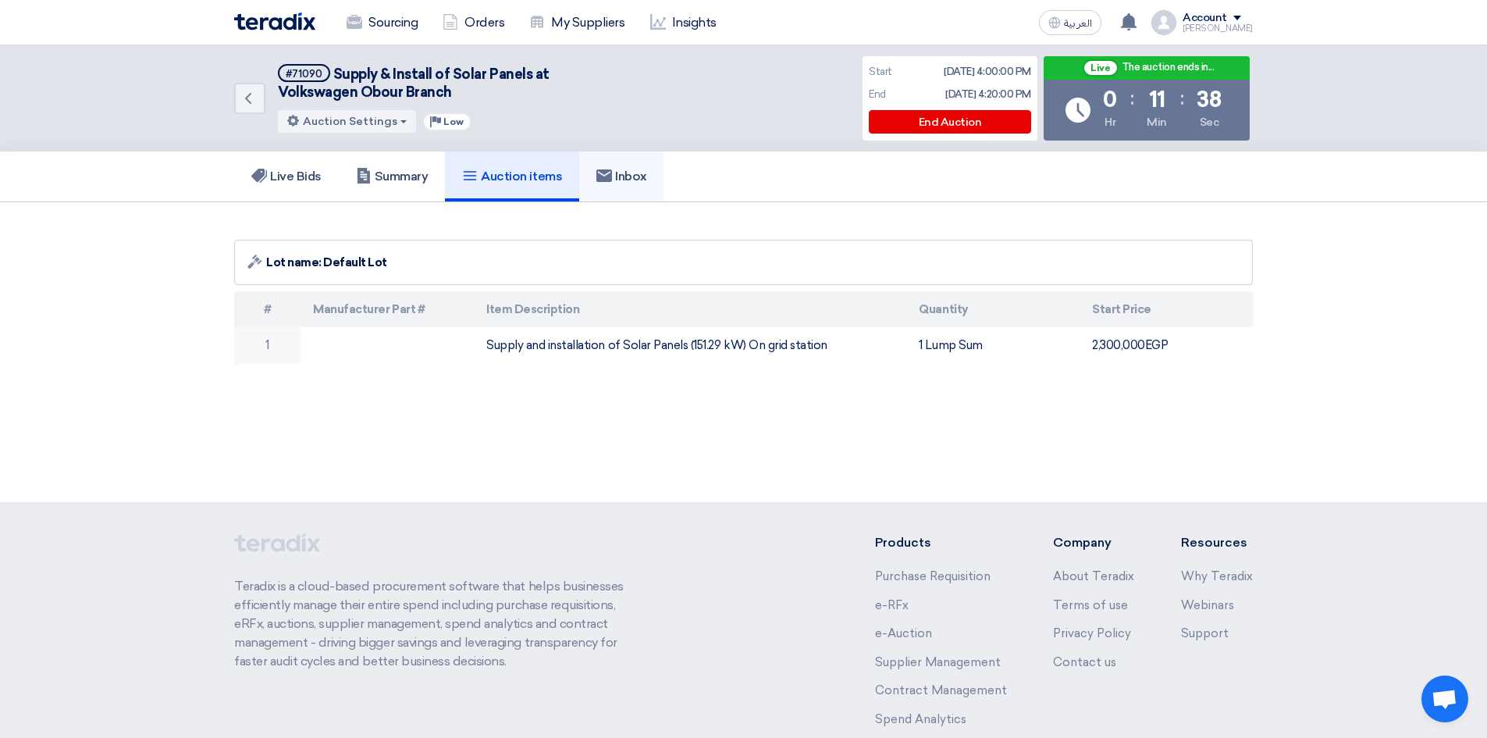
click at [622, 190] on link "Inbox" at bounding box center [621, 176] width 85 height 50
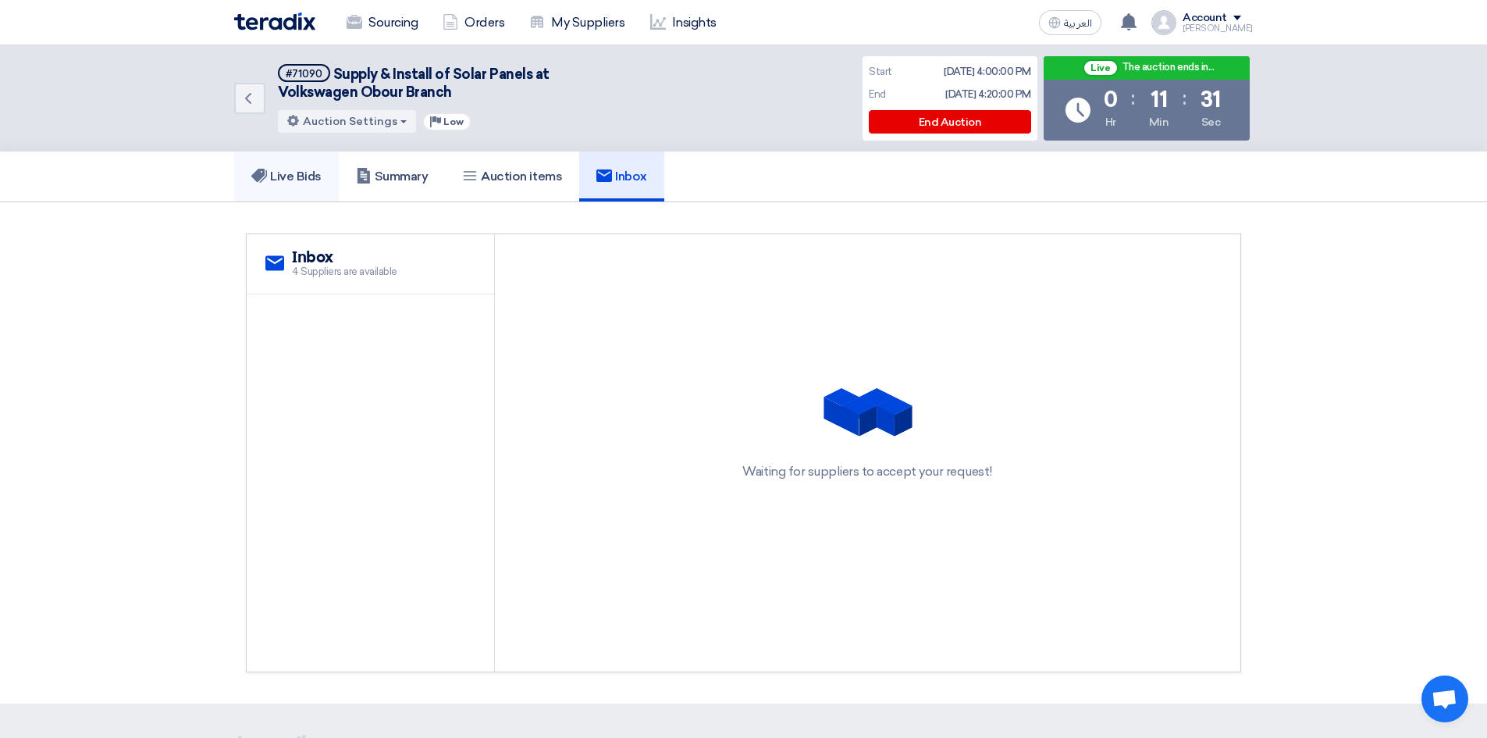
click at [292, 169] on h5 "Live Bids" at bounding box center [286, 177] width 70 height 16
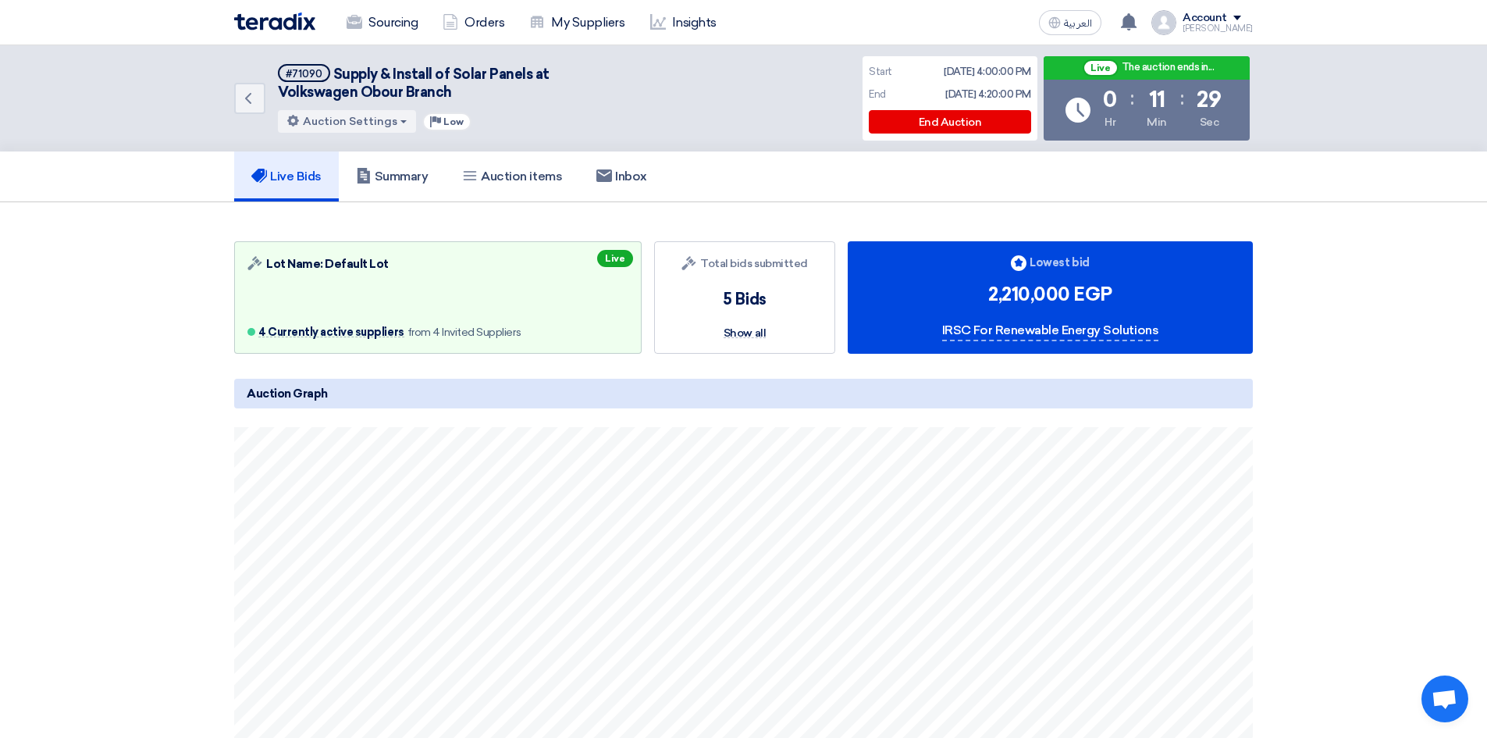
click at [87, 304] on section "Auction Lot Lot Name: Default Lot 4 Currently active suppliers from 4 Invited S…" at bounding box center [743, 633] width 1487 height 862
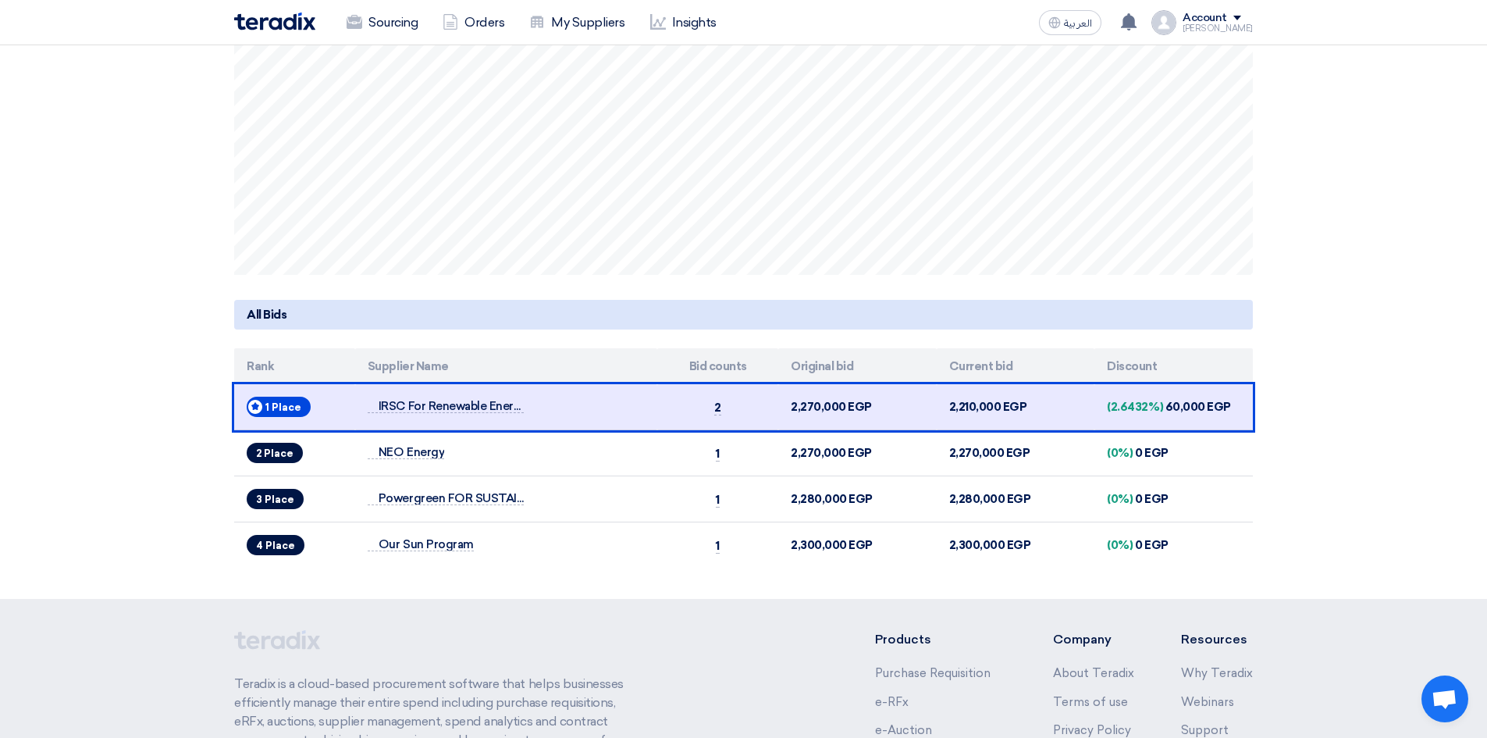
scroll to position [468, 0]
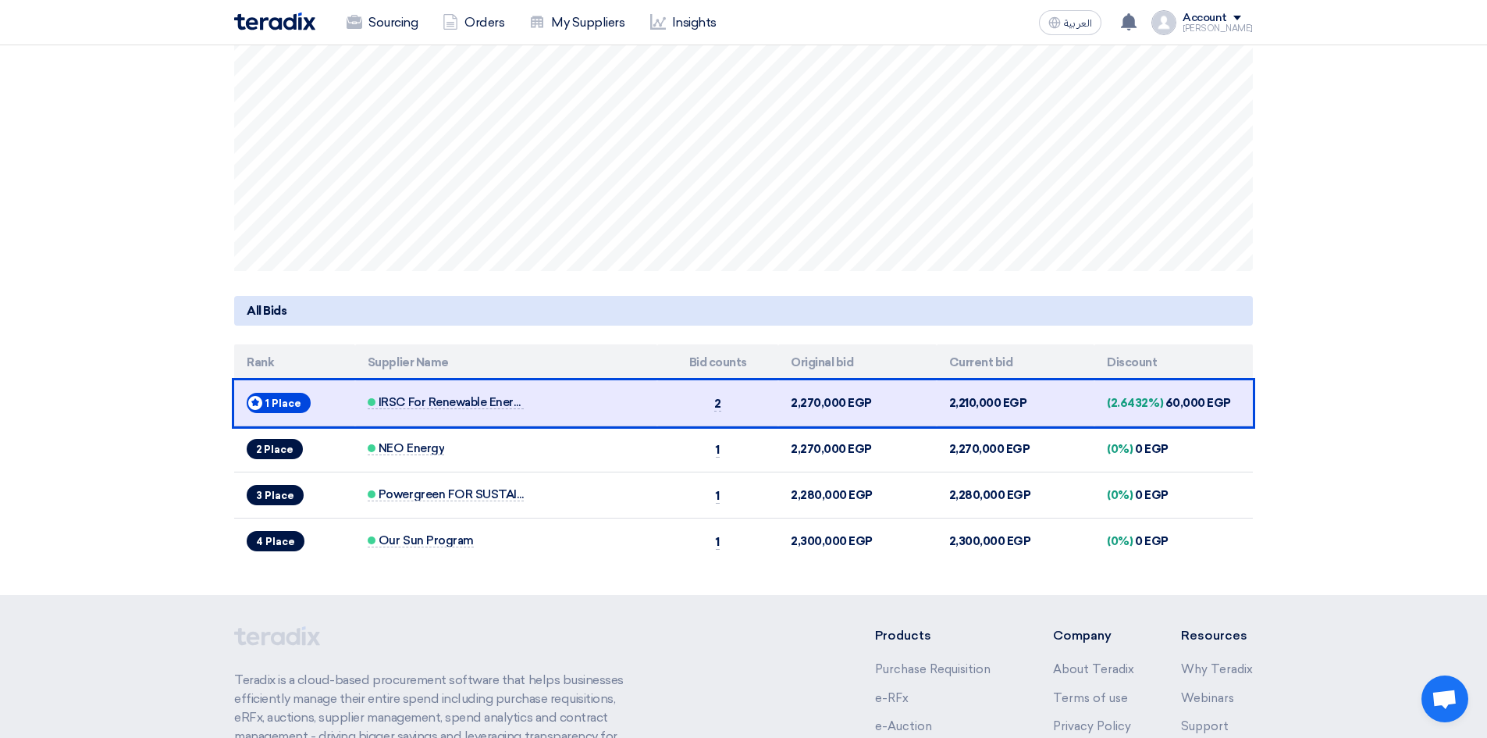
click at [812, 361] on th "Original bid" at bounding box center [857, 362] width 158 height 37
drag, startPoint x: 812, startPoint y: 361, endPoint x: 834, endPoint y: 361, distance: 21.9
click at [834, 361] on th "Original bid" at bounding box center [857, 362] width 158 height 37
click at [824, 361] on th "Original bid" at bounding box center [857, 362] width 158 height 37
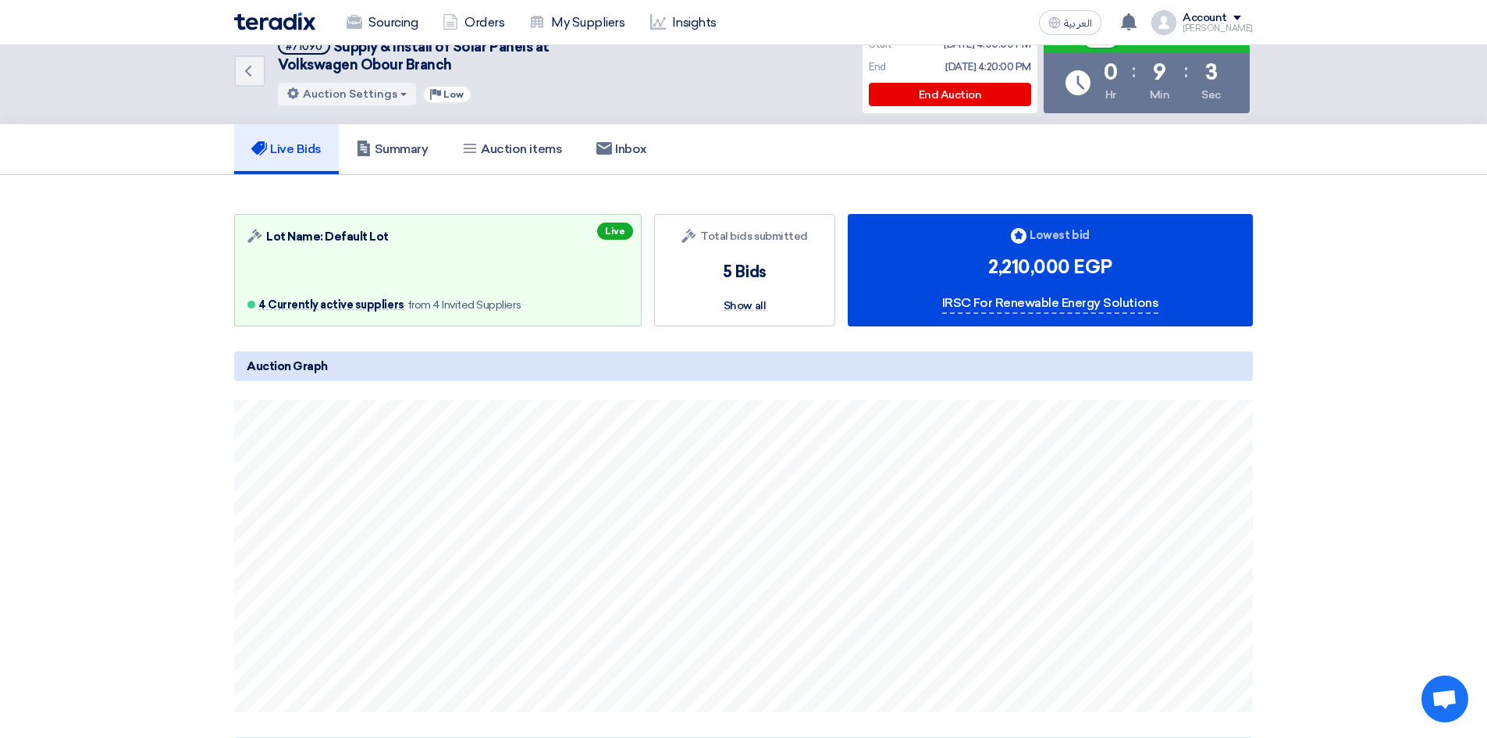
scroll to position [0, 0]
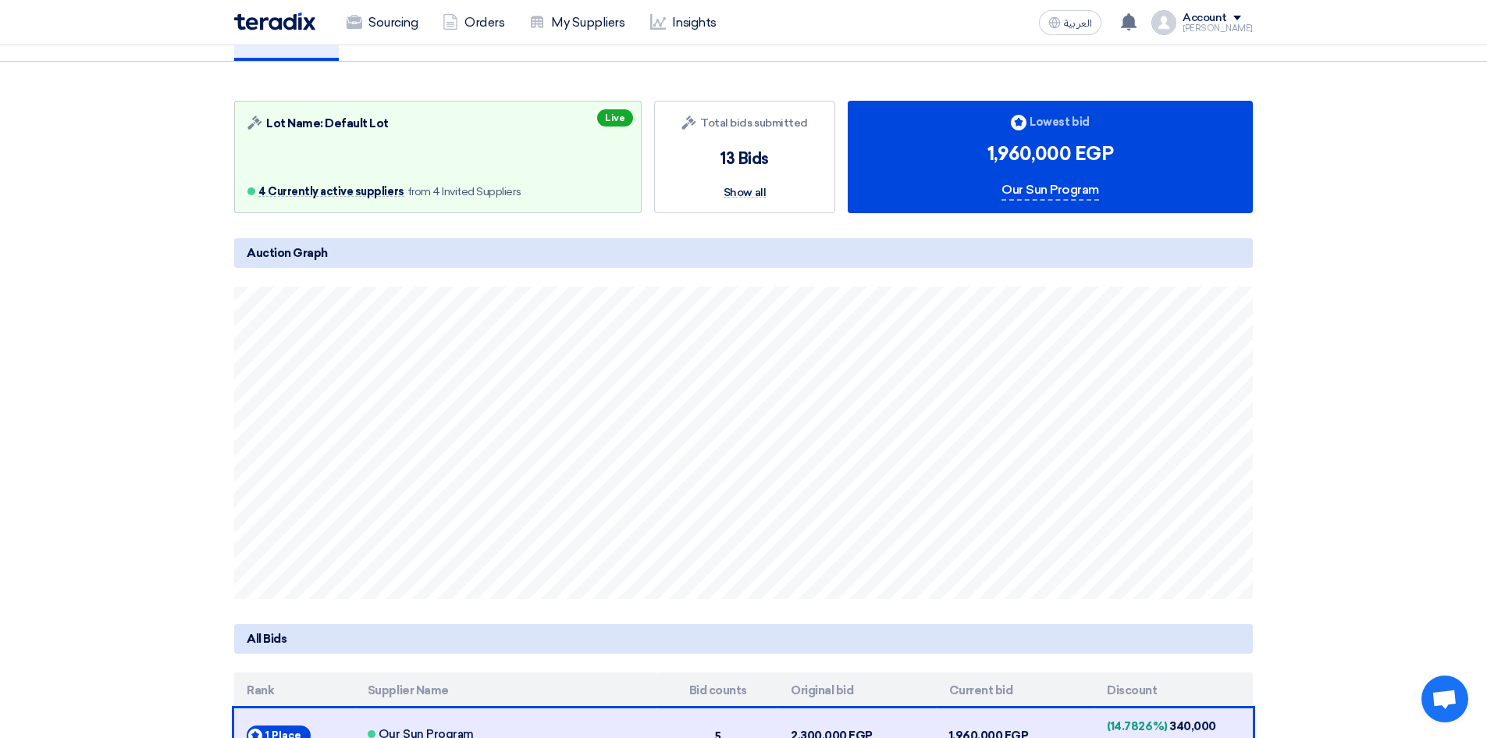
scroll to position [156, 0]
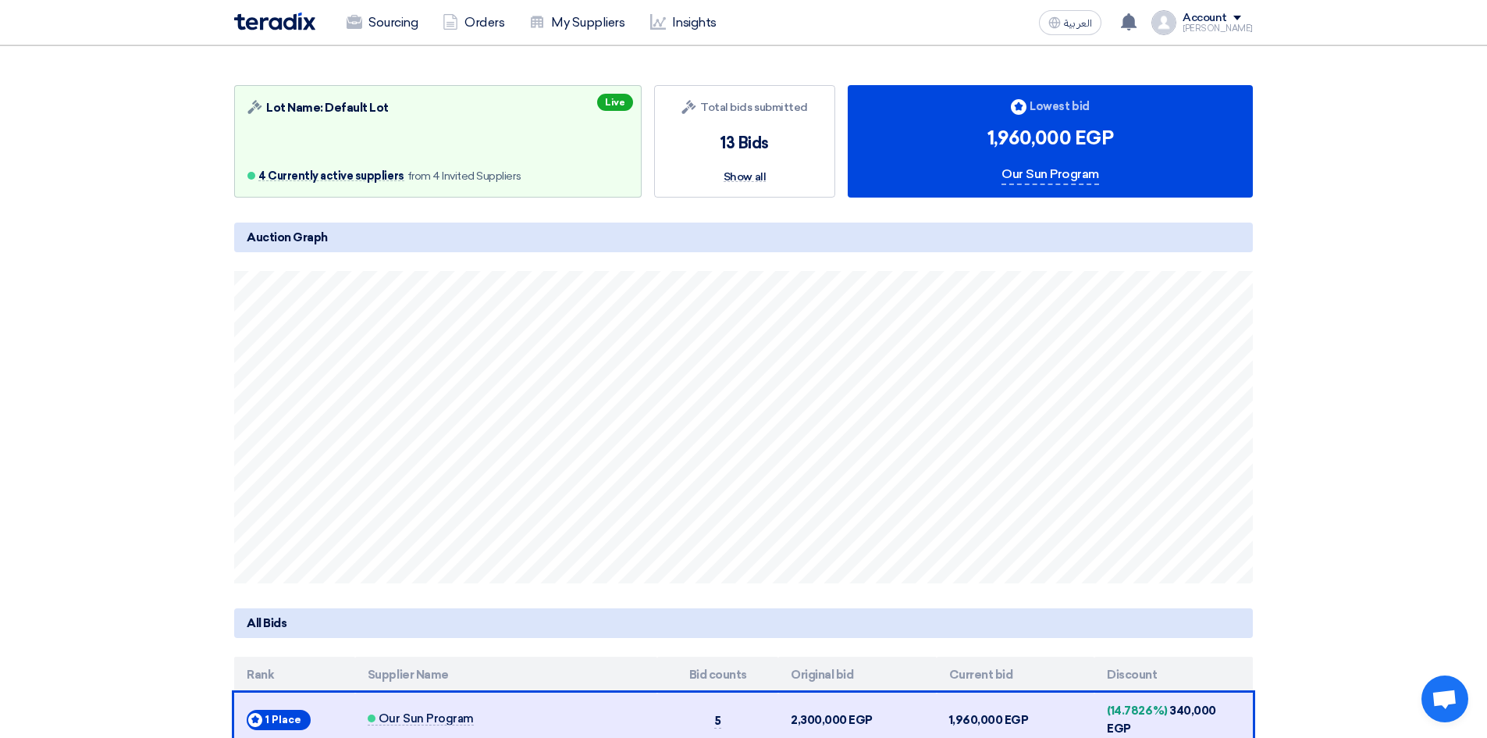
click at [173, 428] on section "Auction Lot Lot Name: Default Lot 4 Currently active suppliers from 4 Invited S…" at bounding box center [743, 485] width 1487 height 879
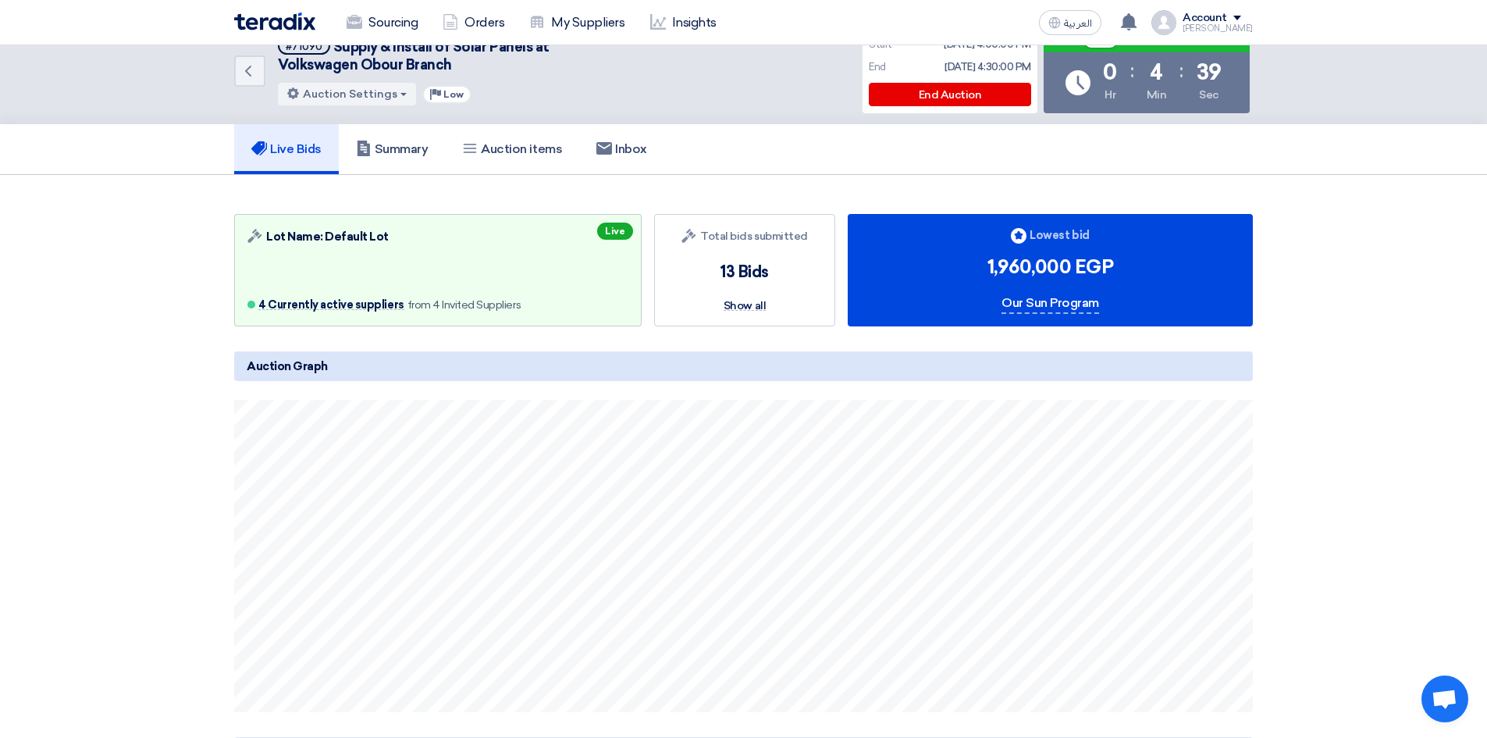
scroll to position [0, 0]
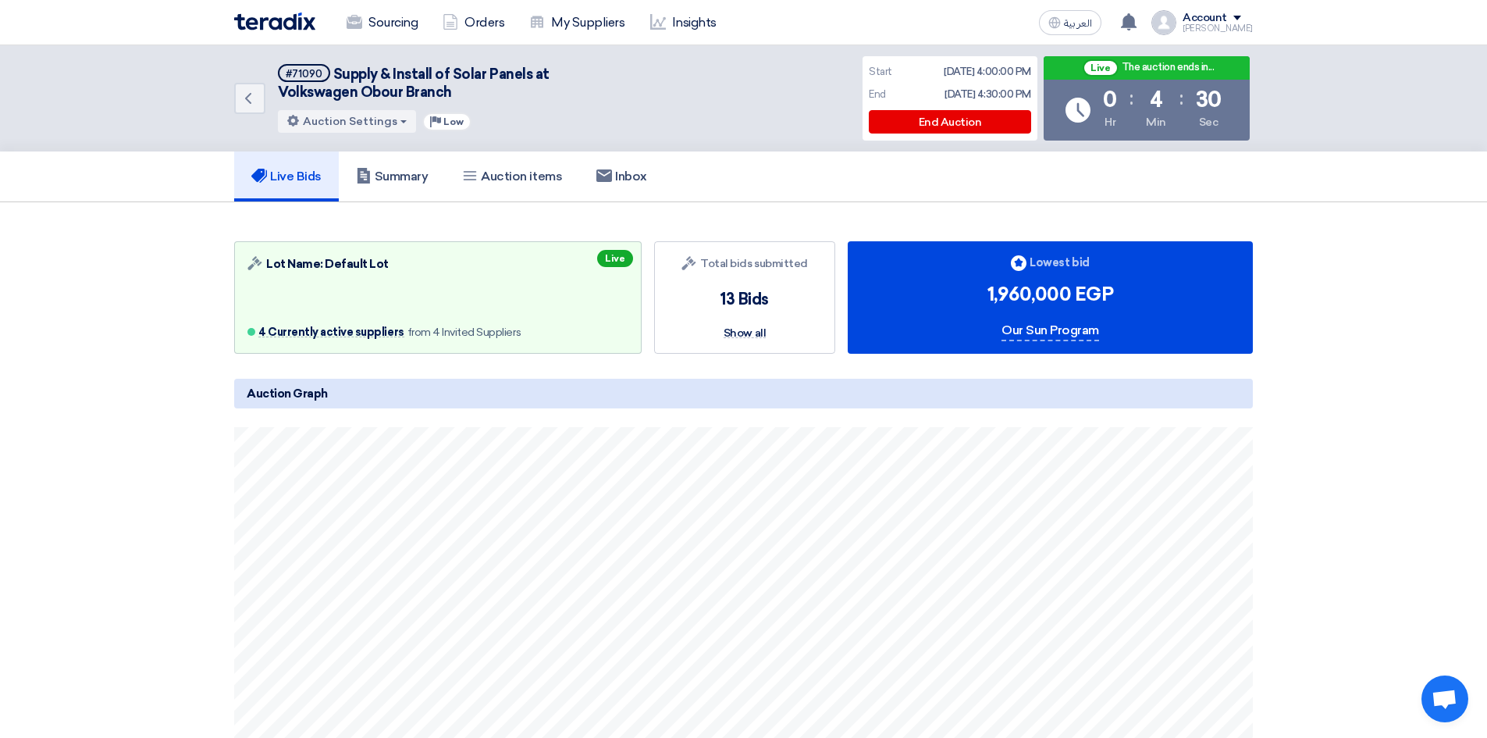
click at [219, 349] on section "Auction Lot Lot Name: Default Lot 4 Currently active suppliers from 4 Invited S…" at bounding box center [743, 641] width 1487 height 879
click at [155, 314] on section "Auction Lot Lot Name: Default Lot 4 Currently active suppliers from 4 Invited S…" at bounding box center [743, 641] width 1487 height 879
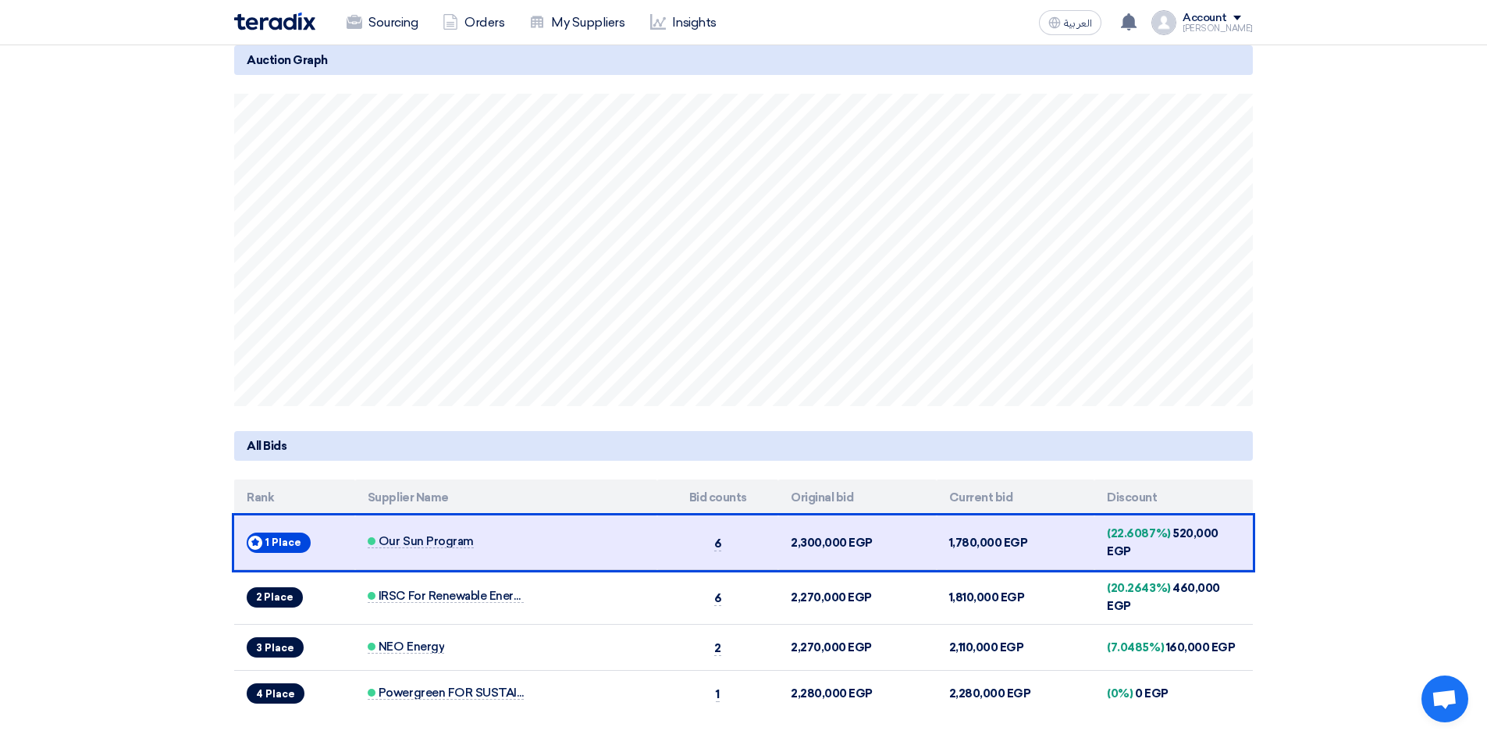
scroll to position [312, 0]
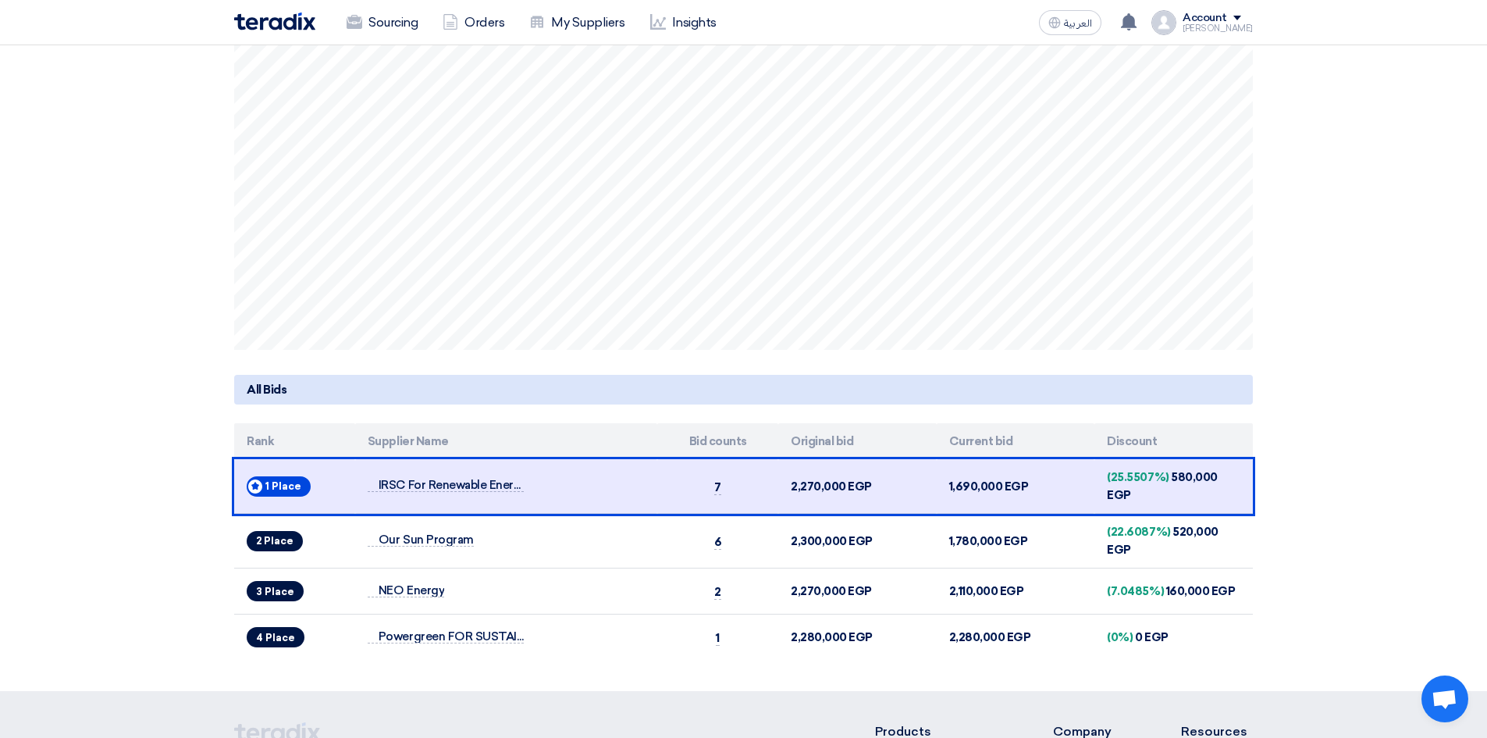
scroll to position [390, 0]
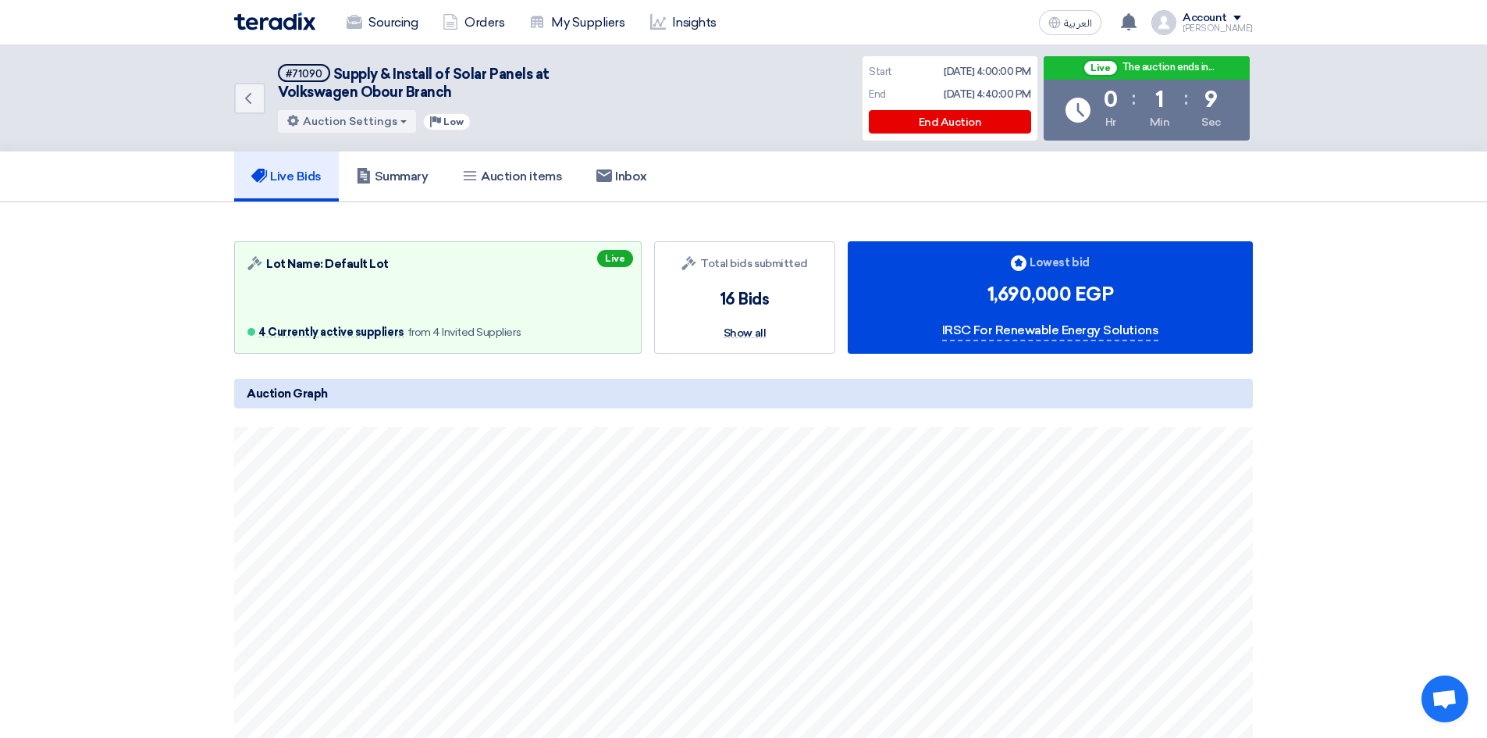
click at [127, 294] on section "Auction Lot Lot Name: Default Lot 4 Currently active suppliers from 4 Invited S…" at bounding box center [743, 641] width 1487 height 879
click at [170, 297] on section "Auction Lot Lot Name: Default Lot 4 Currently active suppliers from 4 Invited S…" at bounding box center [743, 641] width 1487 height 879
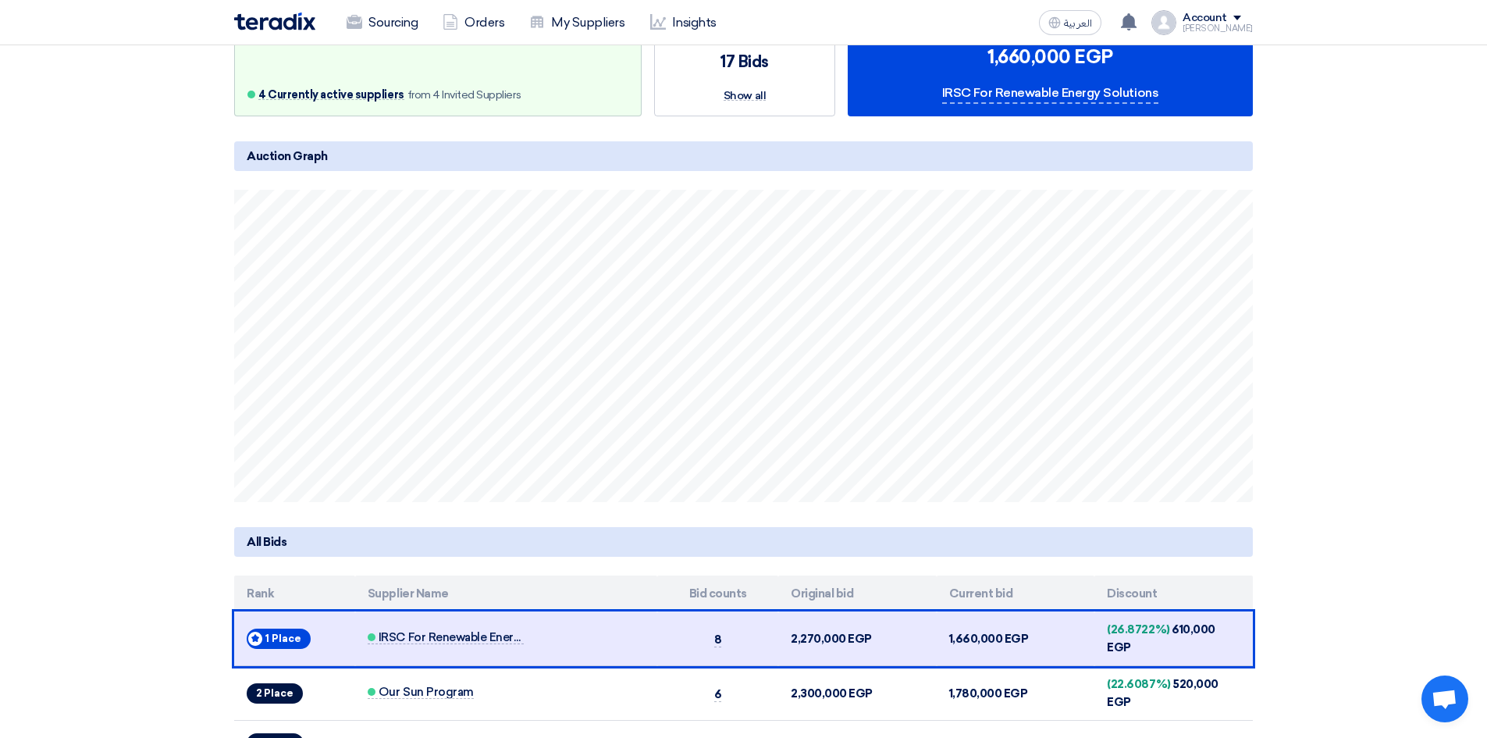
scroll to position [312, 0]
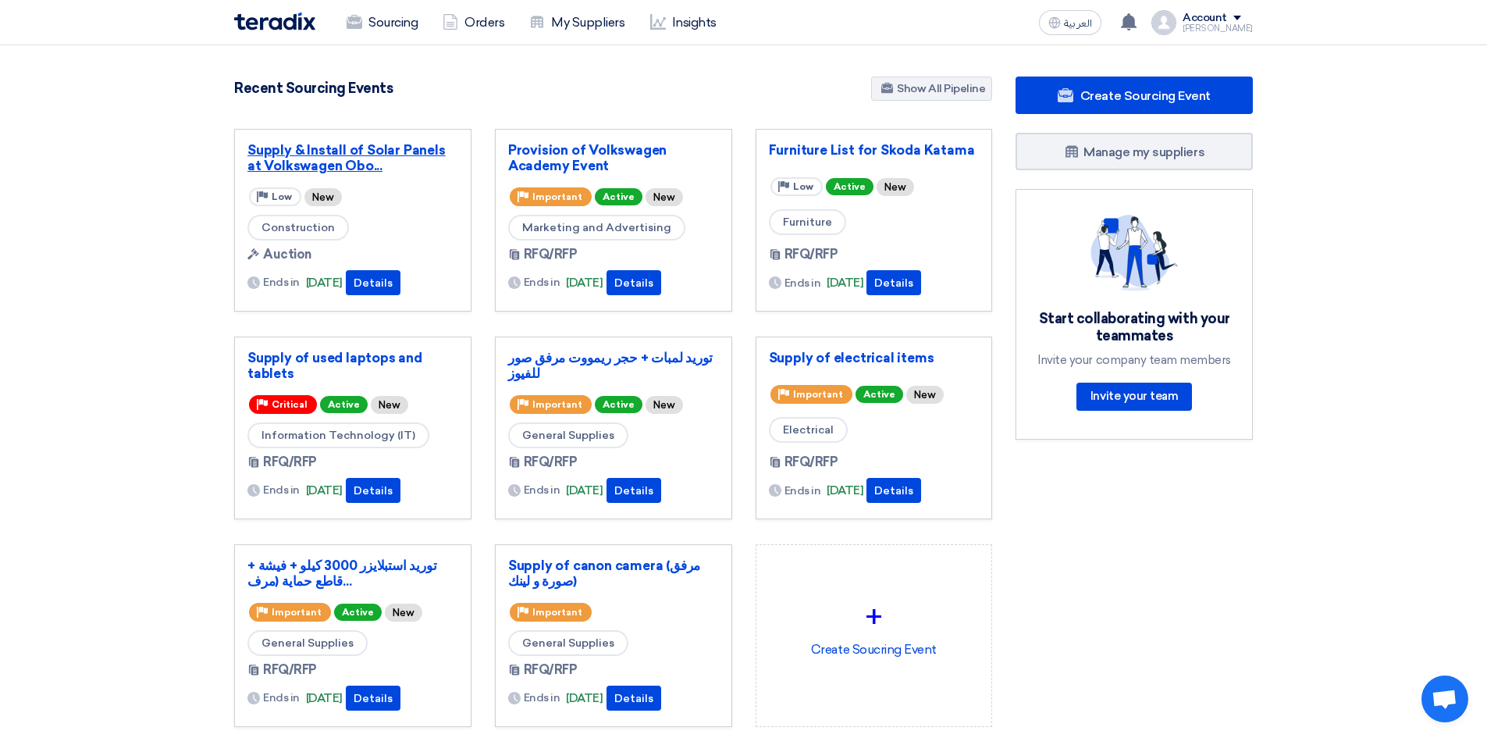
click at [308, 144] on link "Supply & Install of Solar Panels at Volkswagen Obo..." at bounding box center [352, 157] width 211 height 31
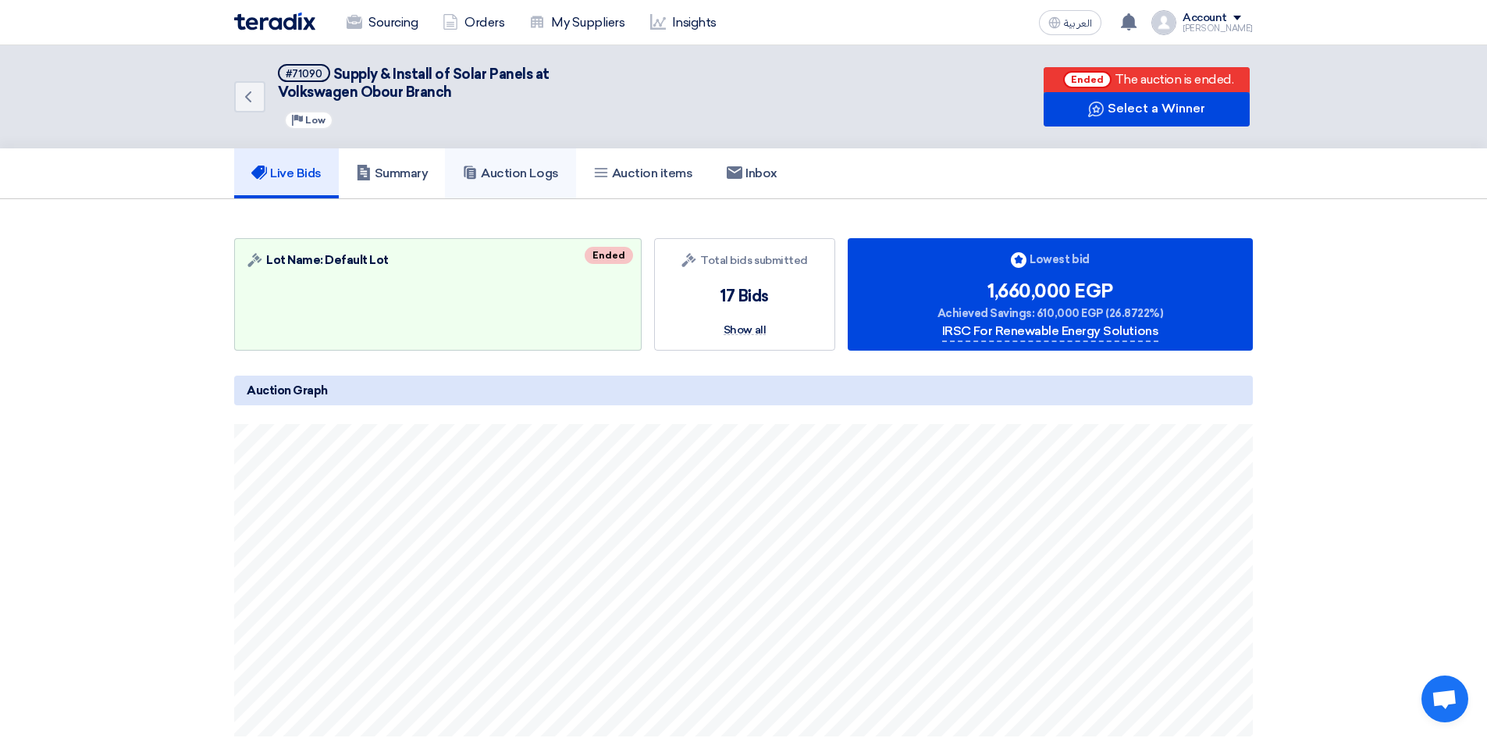
click at [508, 169] on h5 "Auction Logs" at bounding box center [510, 173] width 96 height 16
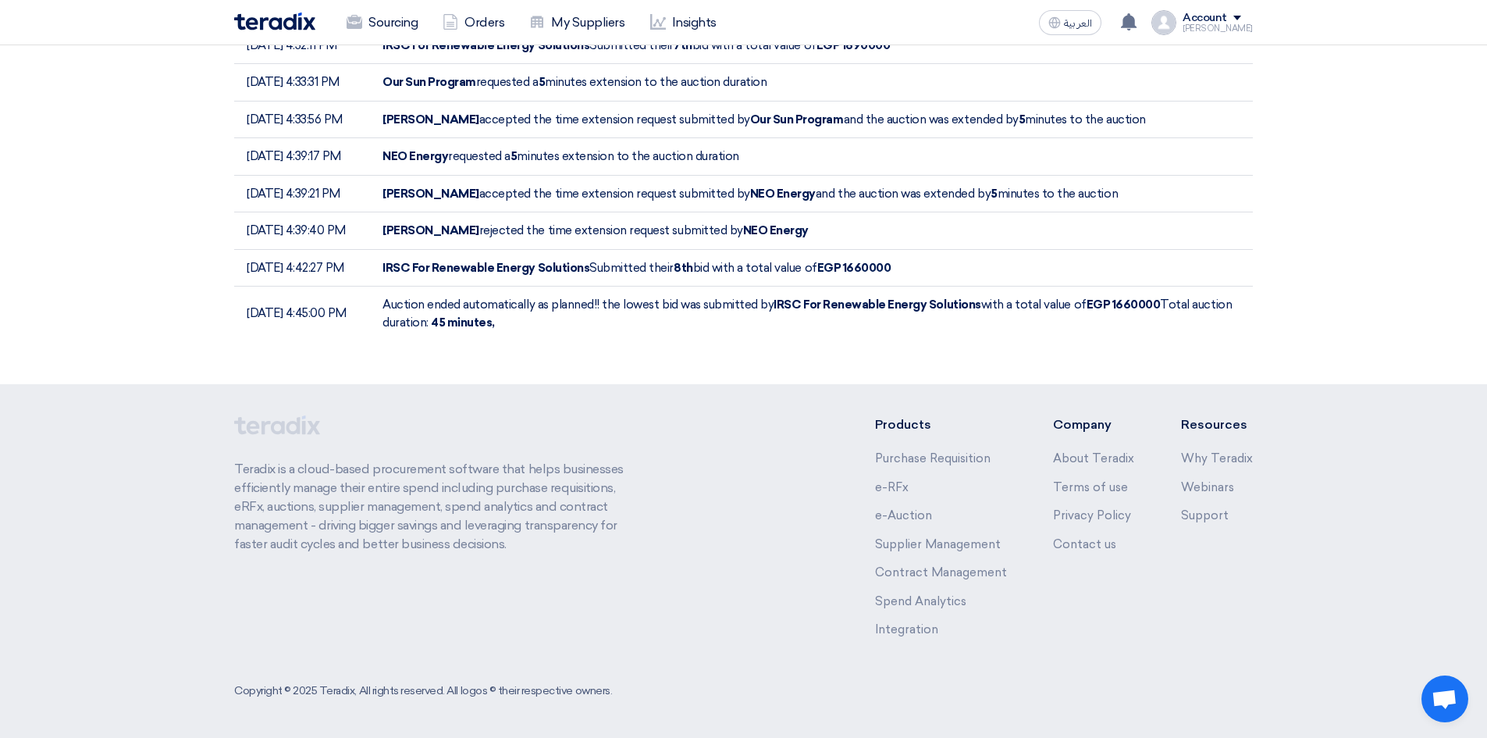
scroll to position [4580, 0]
click at [749, 176] on td "NEO Energy requested a 5 minutes extension to the auction duration" at bounding box center [811, 156] width 883 height 37
click at [777, 176] on td "NEO Energy requested a 5 minutes extension to the auction duration" at bounding box center [811, 156] width 883 height 37
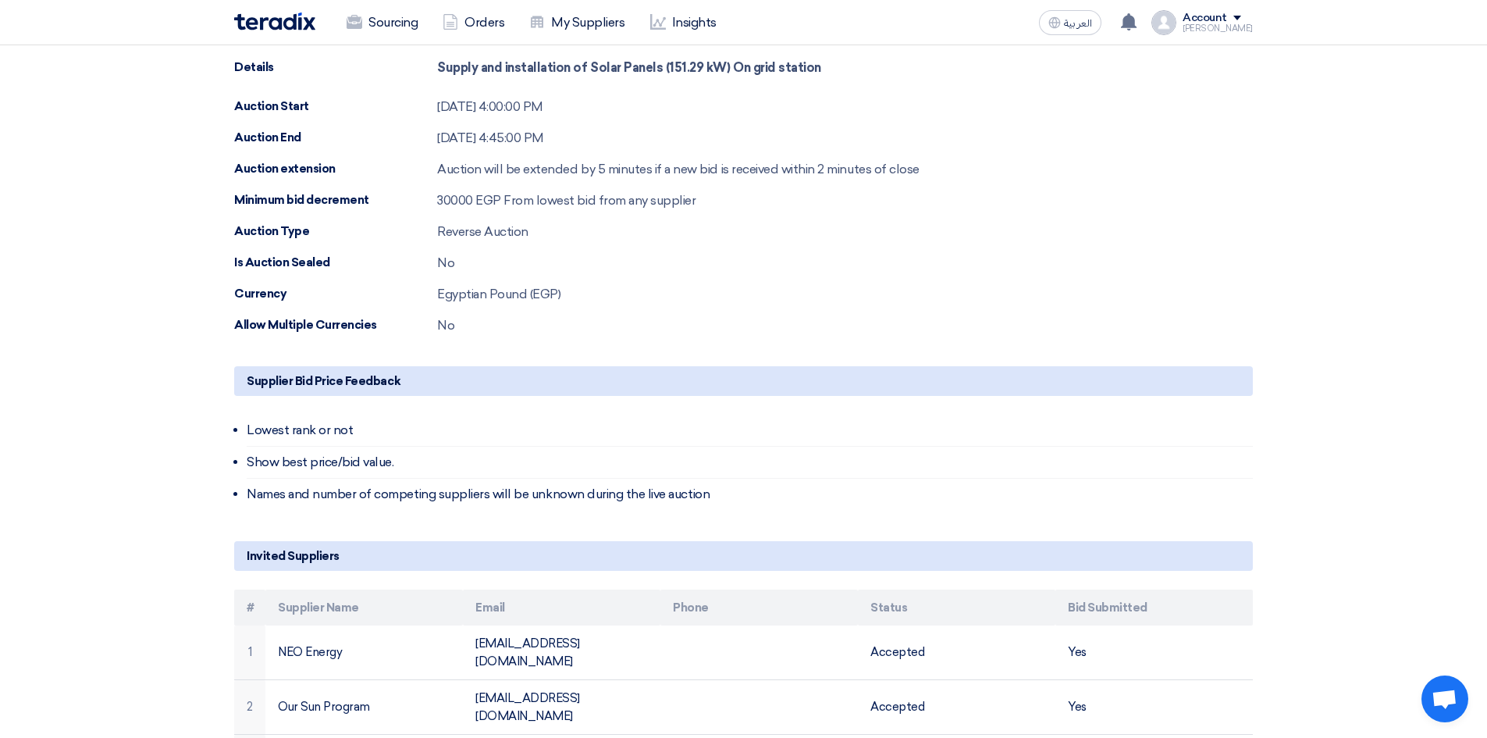
scroll to position [0, 0]
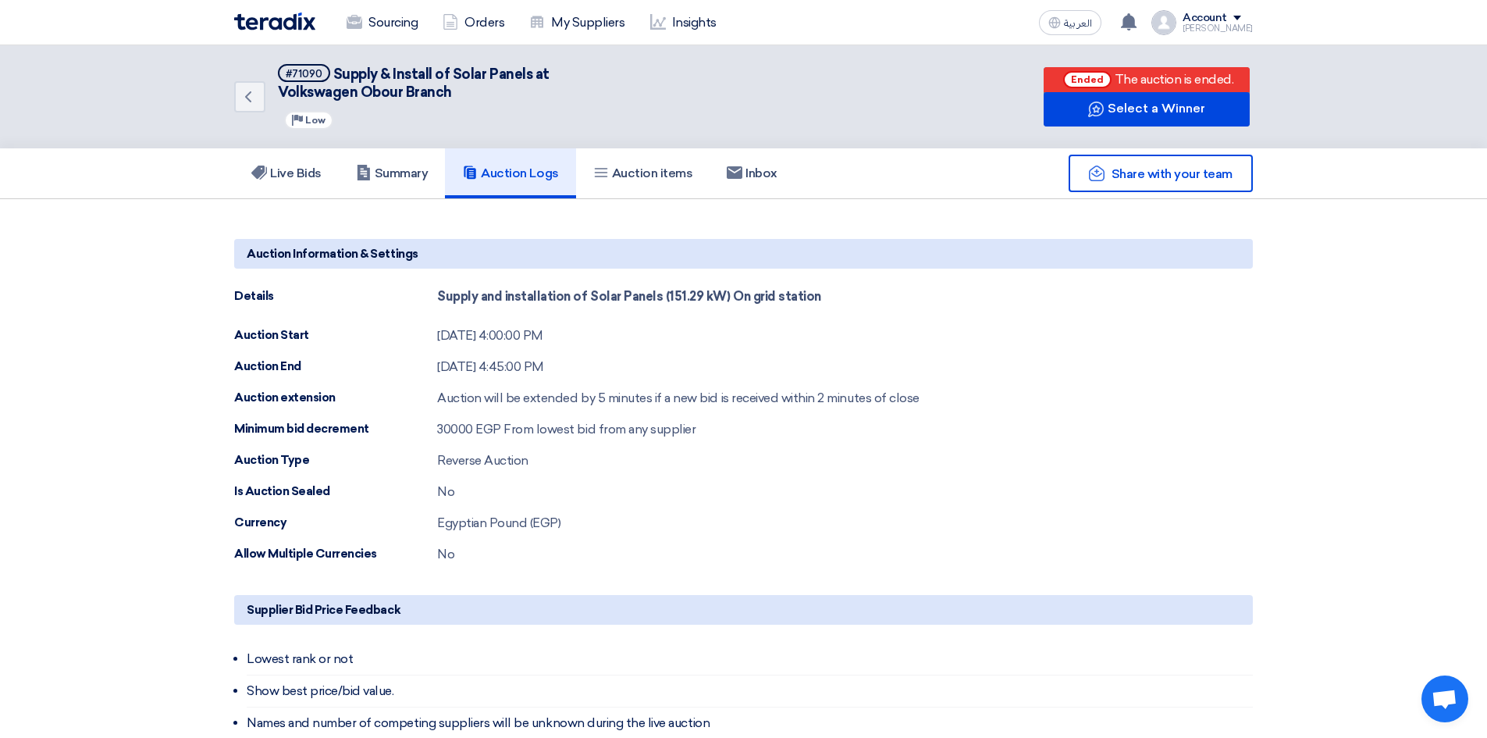
click at [941, 473] on div "Auction Information & Settings Details Supply and installation of Solar Panels …" at bounding box center [743, 401] width 1019 height 325
click at [1042, 369] on div "Auction End [DATE] 4:45:00 PM" at bounding box center [743, 367] width 1019 height 19
click at [297, 34] on div "Sourcing Orders My Suppliers Insights" at bounding box center [539, 22] width 611 height 34
click at [290, 23] on img at bounding box center [274, 21] width 81 height 18
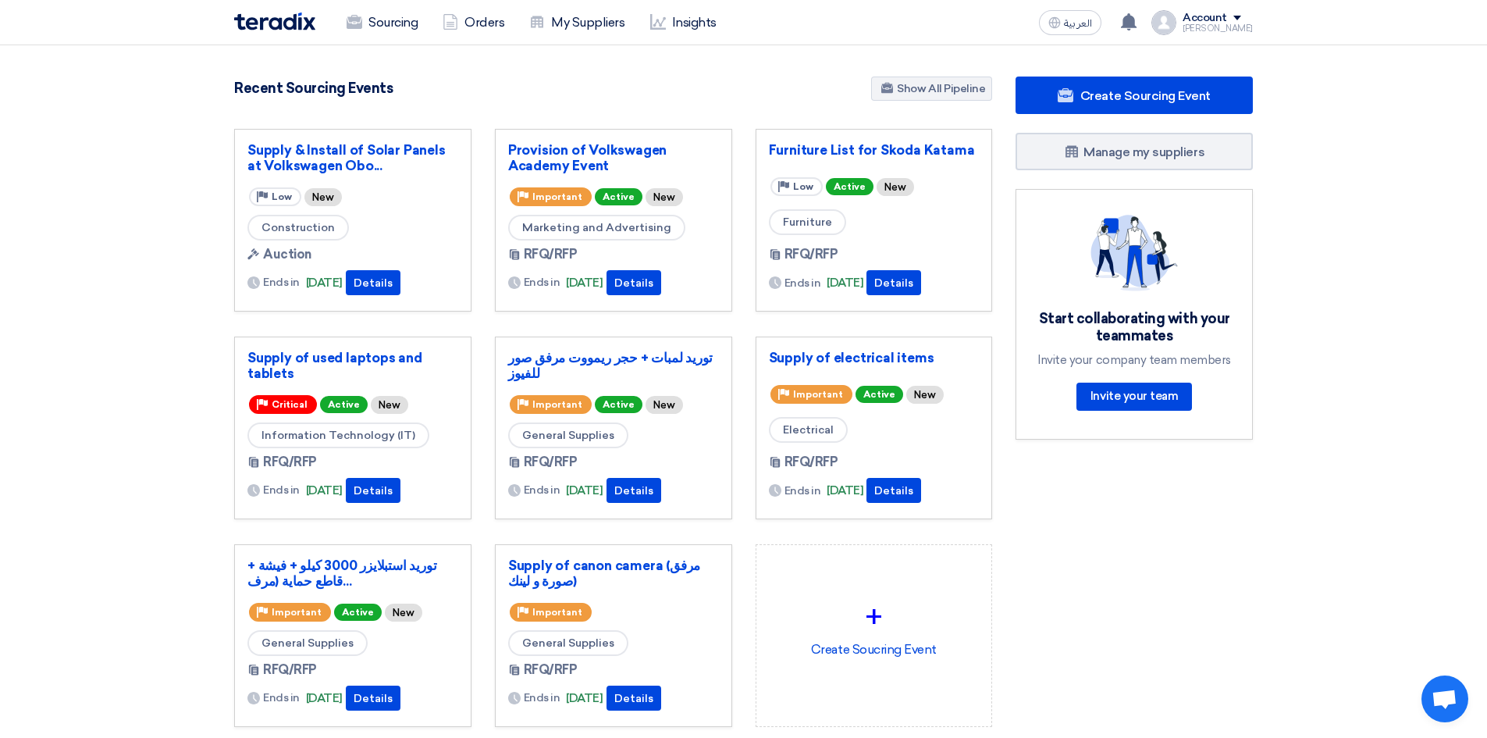
click at [114, 183] on section "892 RFx remaining 9 Auctions remaining Create Sourcing Event" at bounding box center [743, 439] width 1487 height 788
click at [281, 145] on link "Supply & Install of Solar Panels at Volkswagen Obo..." at bounding box center [352, 157] width 211 height 31
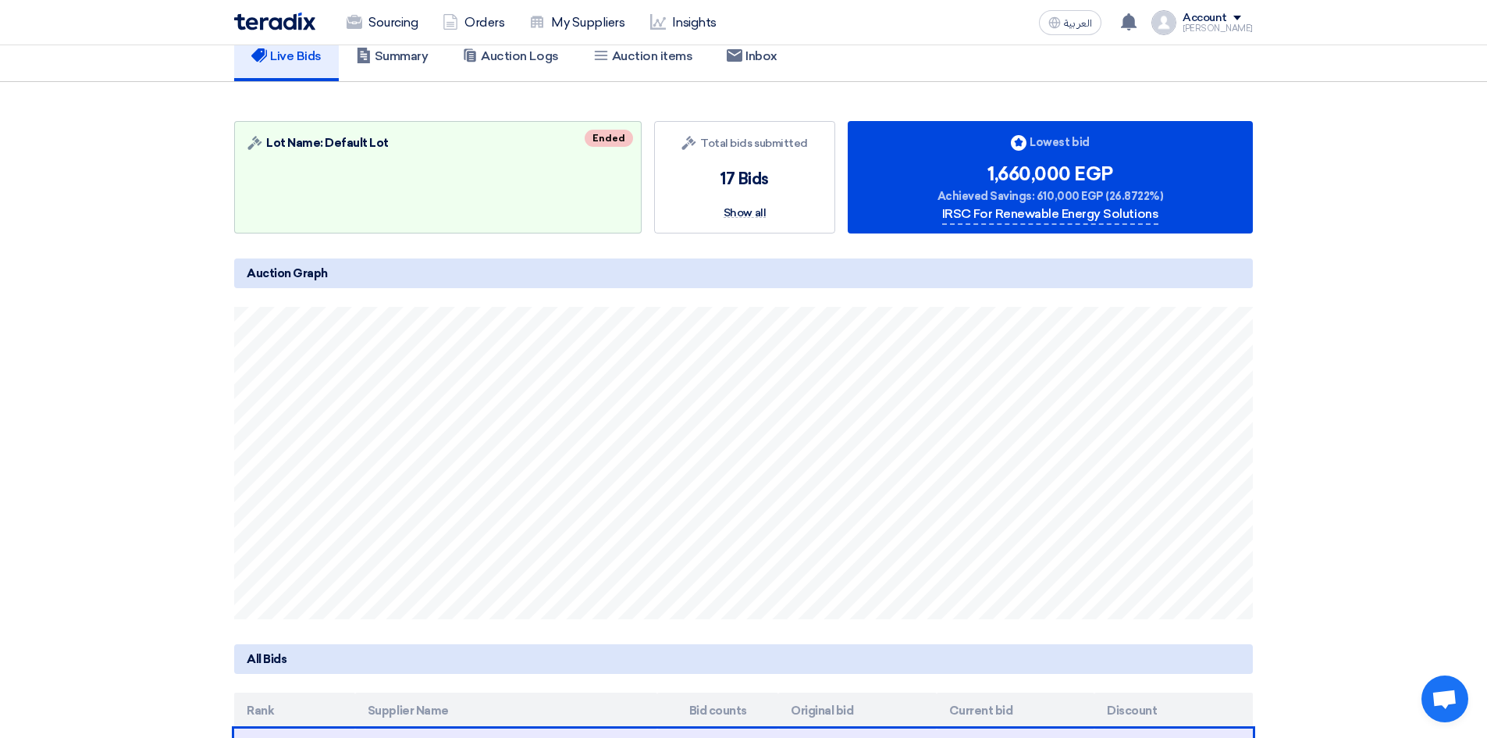
scroll to position [234, 0]
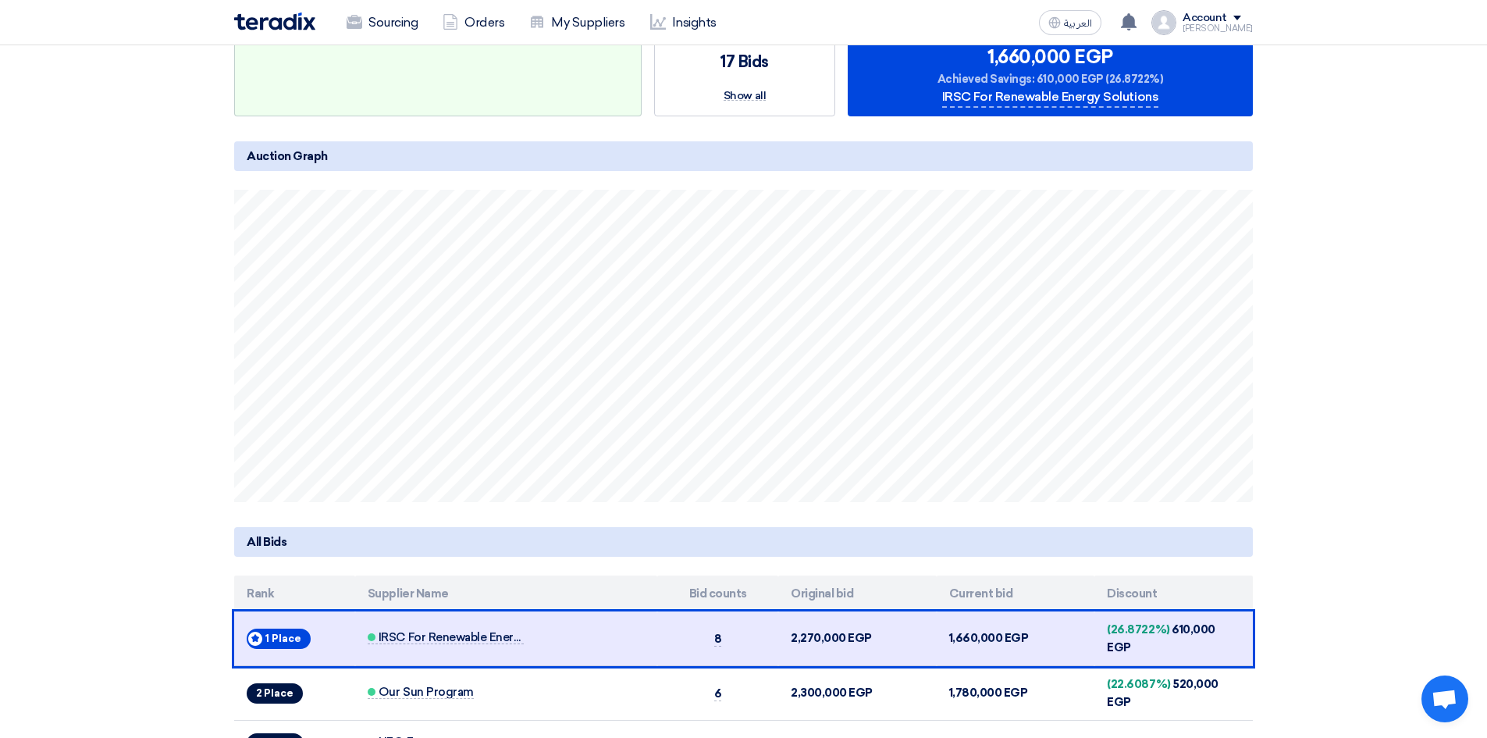
click at [105, 345] on section "Auction Lot Lot Name: Default Lot Ended Bids submitted Total bids submitted 17 …" at bounding box center [743, 404] width 1487 height 879
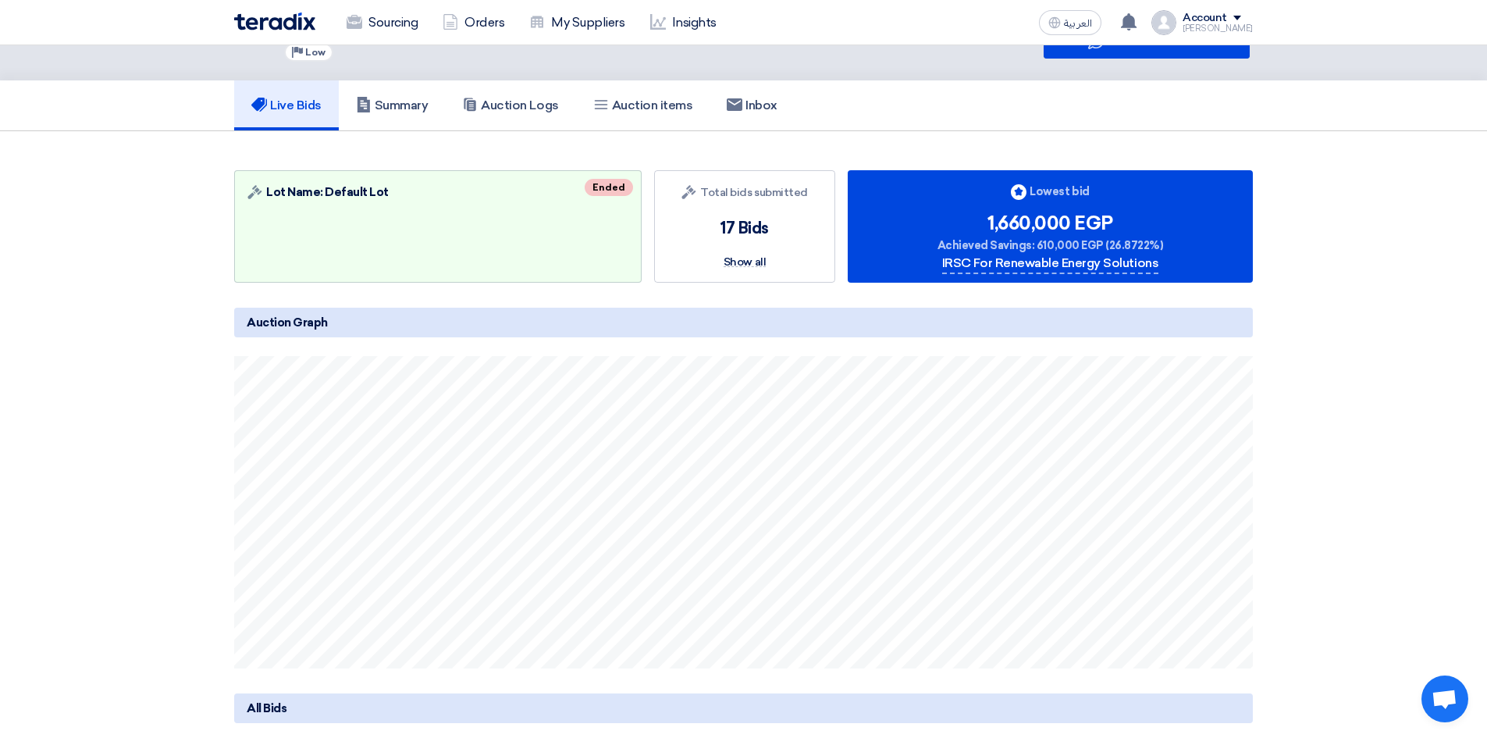
scroll to position [0, 0]
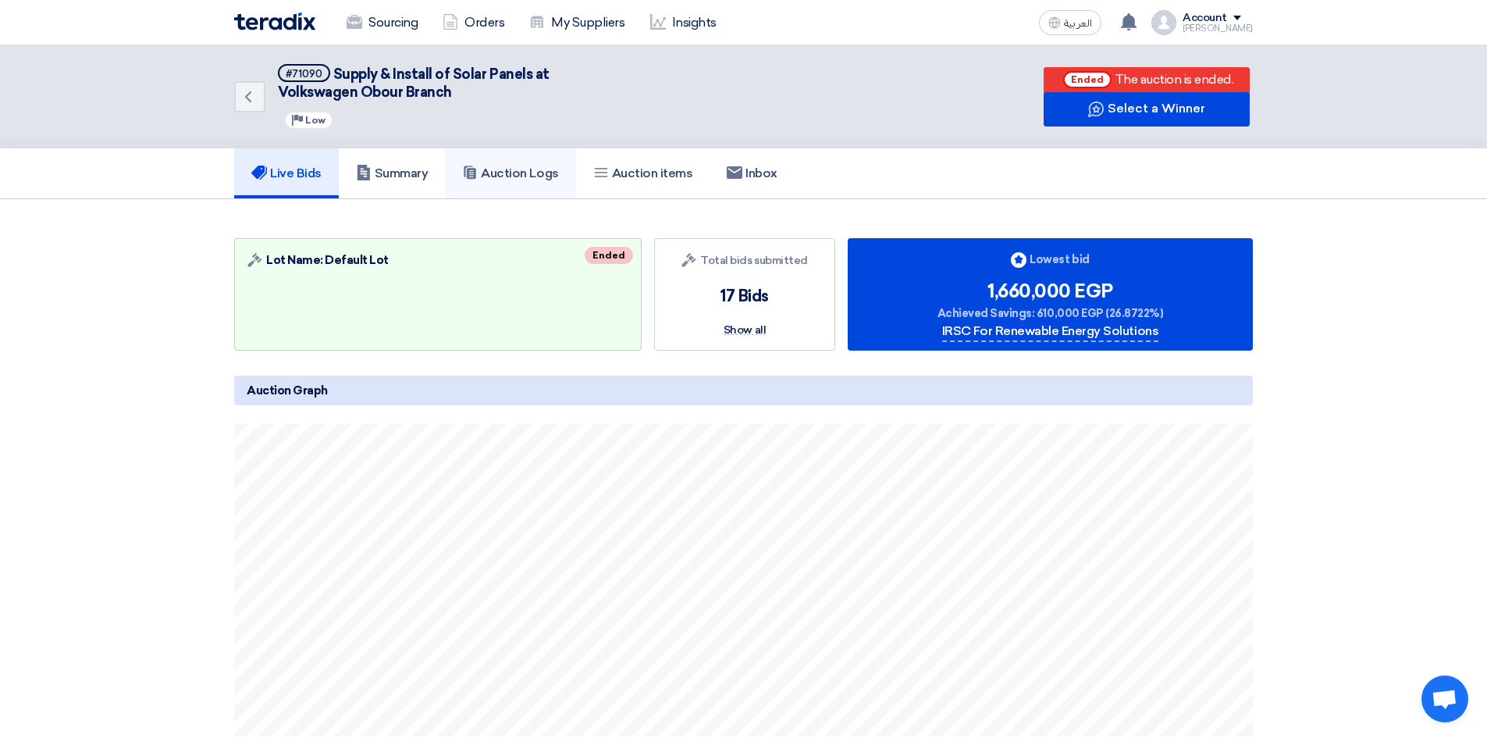
click at [507, 181] on link "Auction Logs" at bounding box center [510, 173] width 130 height 50
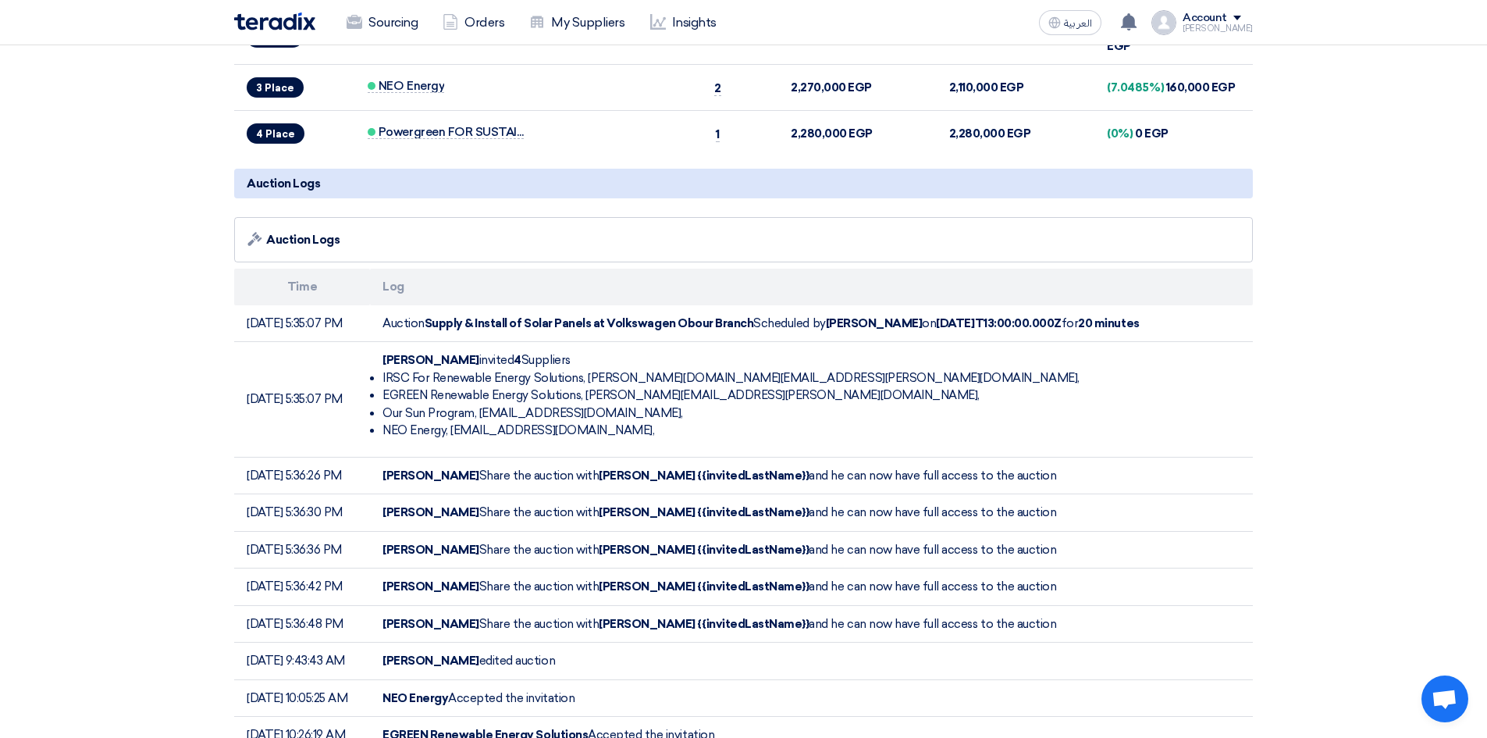
scroll to position [2264, 0]
